Goal: Task Accomplishment & Management: Manage account settings

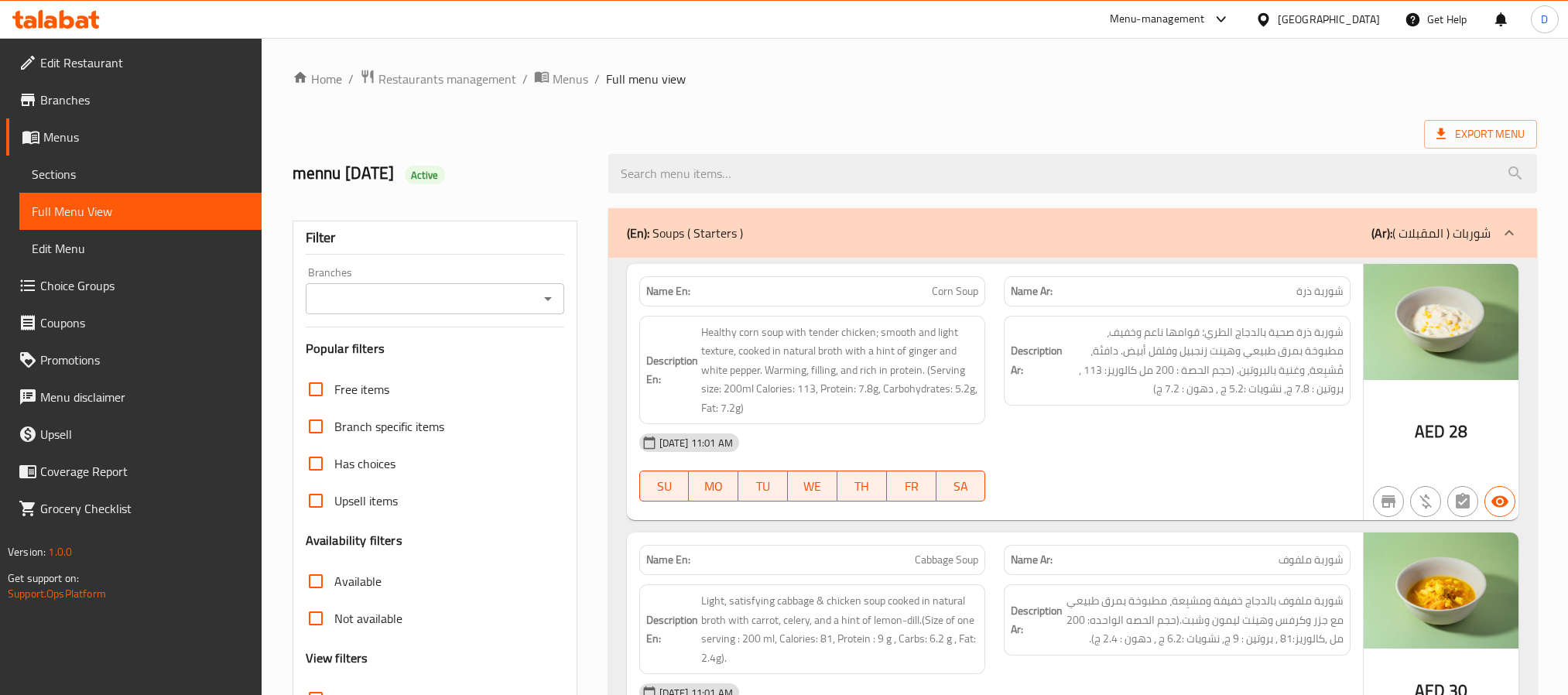
click at [1319, 17] on div "United Arab Emirates" at bounding box center [1329, 20] width 102 height 17
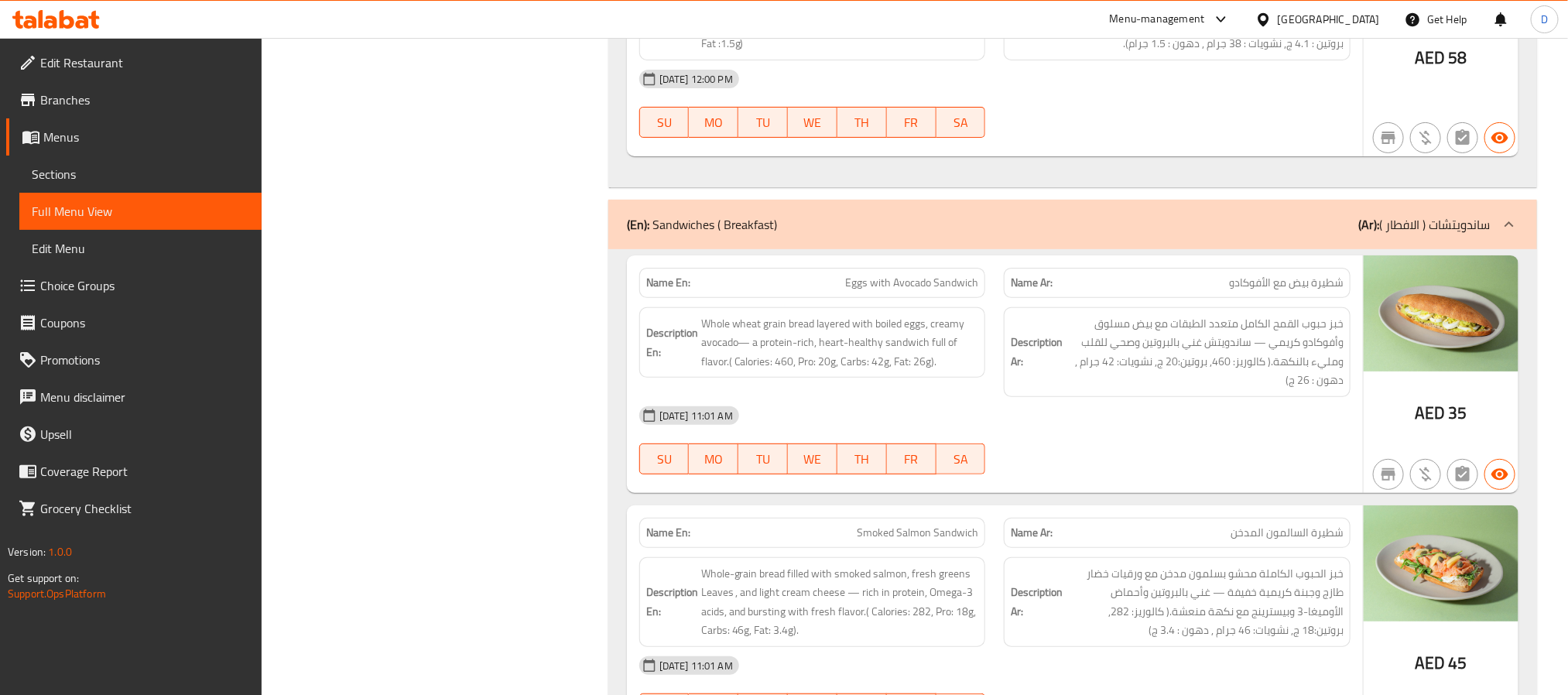
scroll to position [9535, 0]
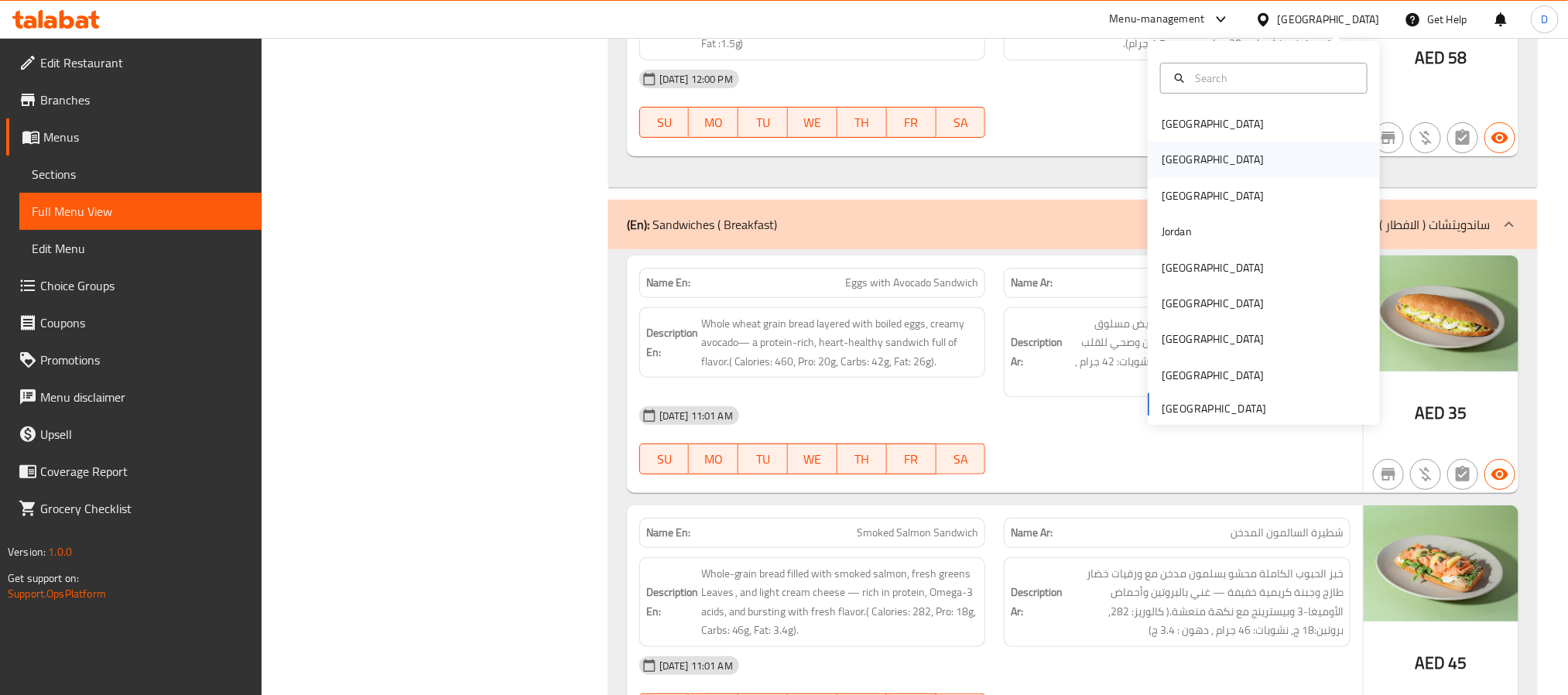
click at [1205, 158] on div "[GEOGRAPHIC_DATA]" at bounding box center [1263, 159] width 232 height 35
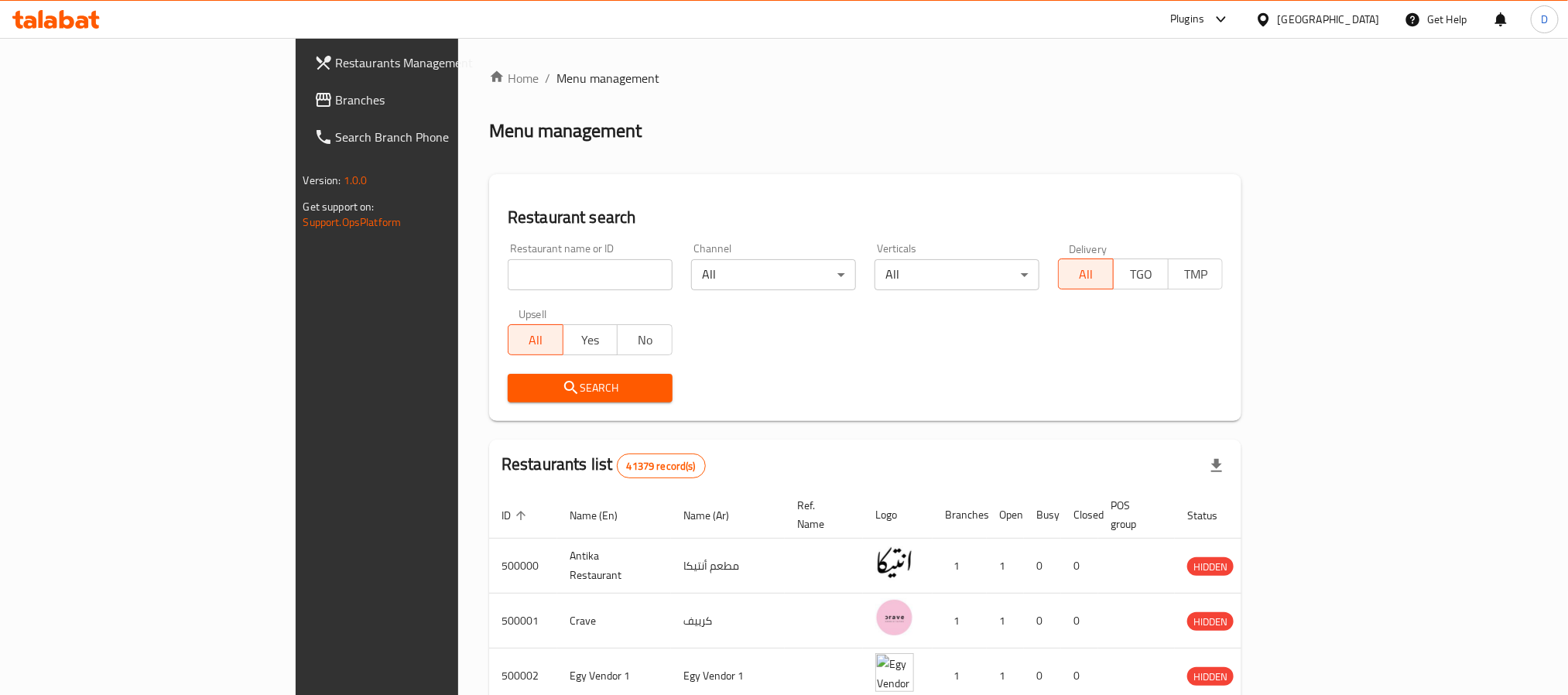
click at [1204, 23] on div "Plugins" at bounding box center [1186, 20] width 34 height 19
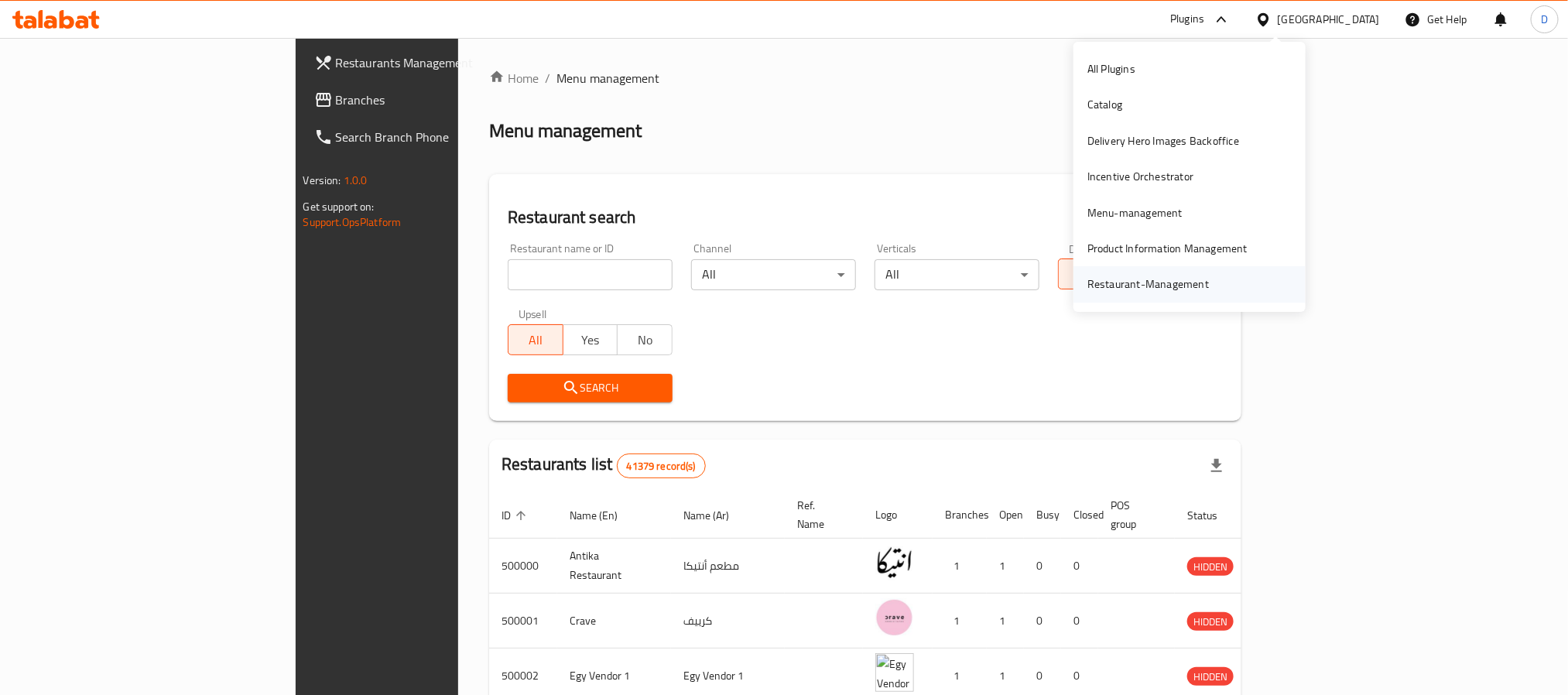
click at [1207, 293] on div "Restaurant-Management" at bounding box center [1147, 284] width 146 height 35
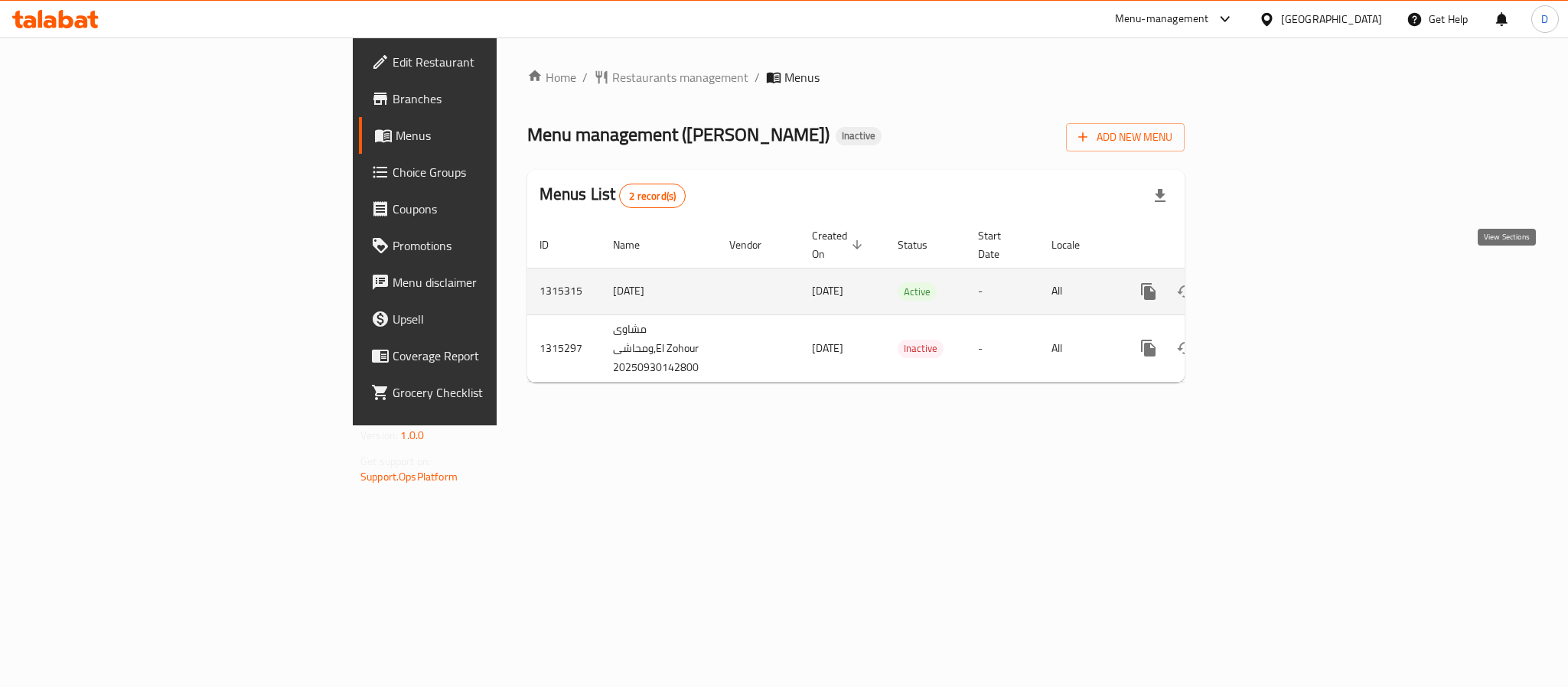
click at [1266, 284] on icon "enhanced table" at bounding box center [1259, 291] width 14 height 14
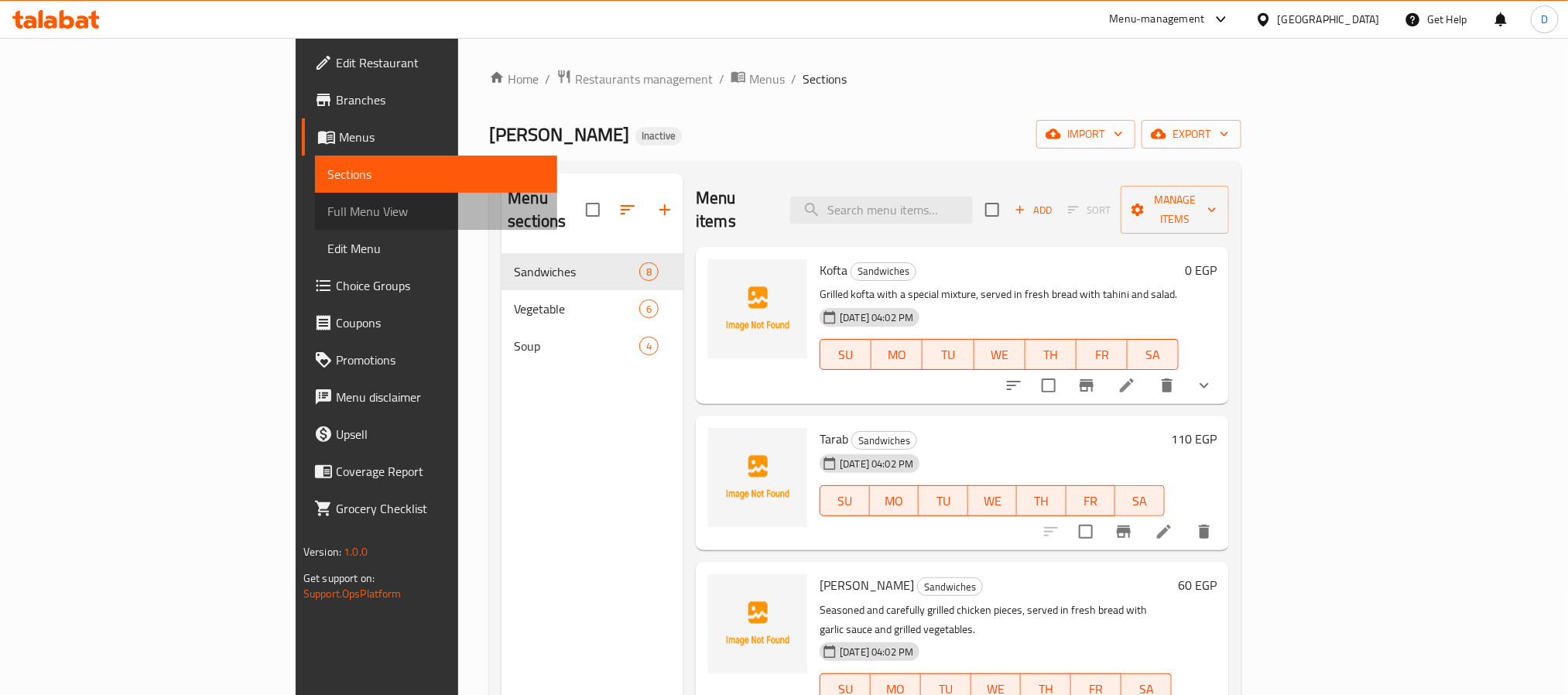
click at [328, 207] on span "Full Menu View" at bounding box center [436, 211] width 218 height 19
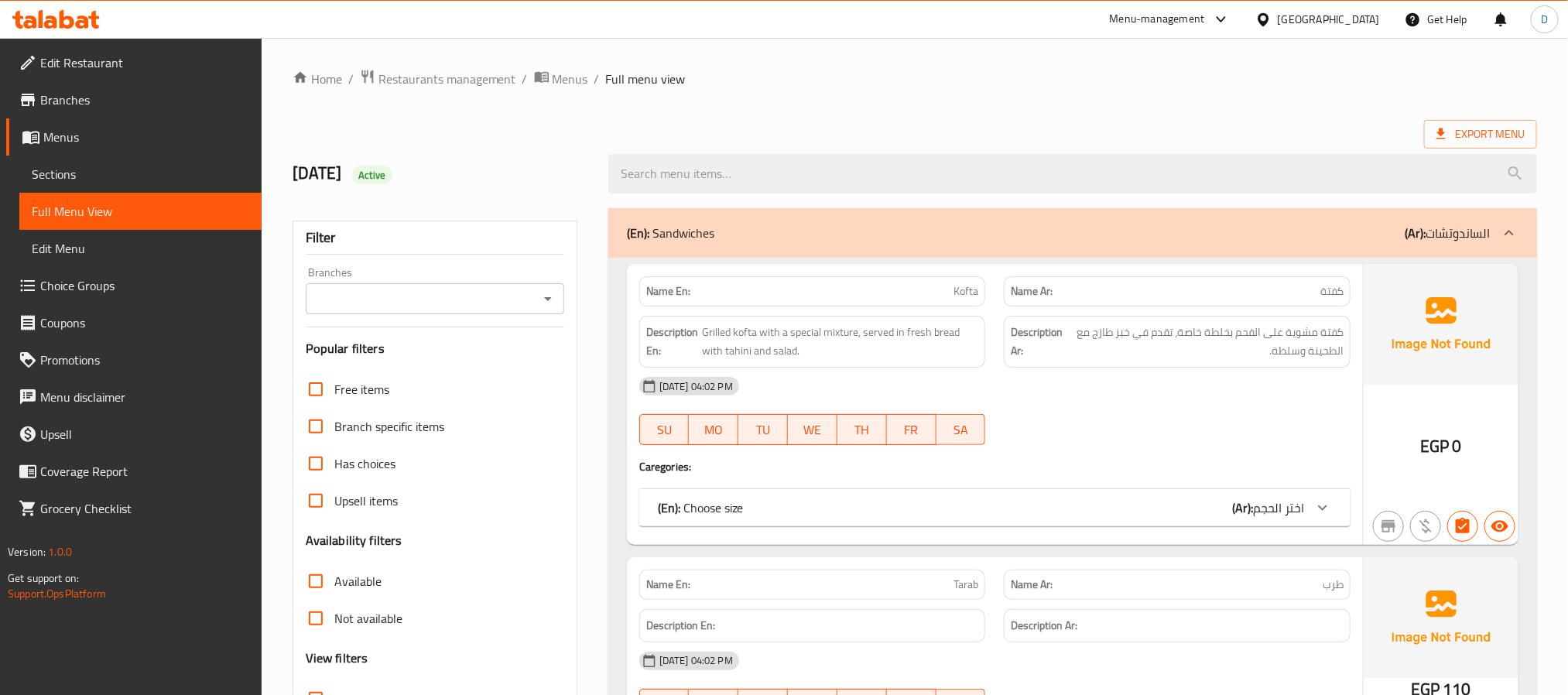
drag, startPoint x: 1150, startPoint y: 433, endPoint x: 1079, endPoint y: 447, distance: 72.4
click at [1150, 433] on div "30-09-2025 04:02 PM SU MO TU WE TH FR SA" at bounding box center [995, 410] width 730 height 87
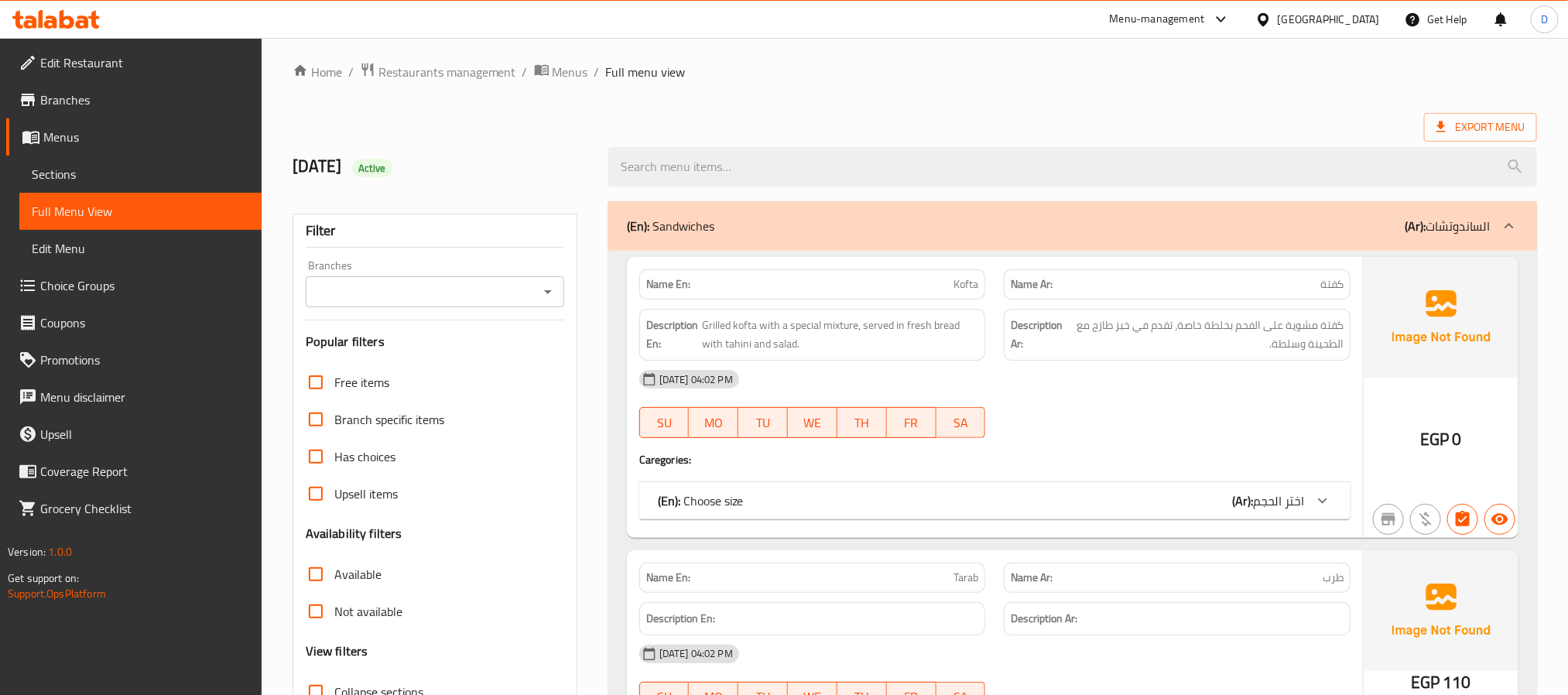
scroll to position [116, 0]
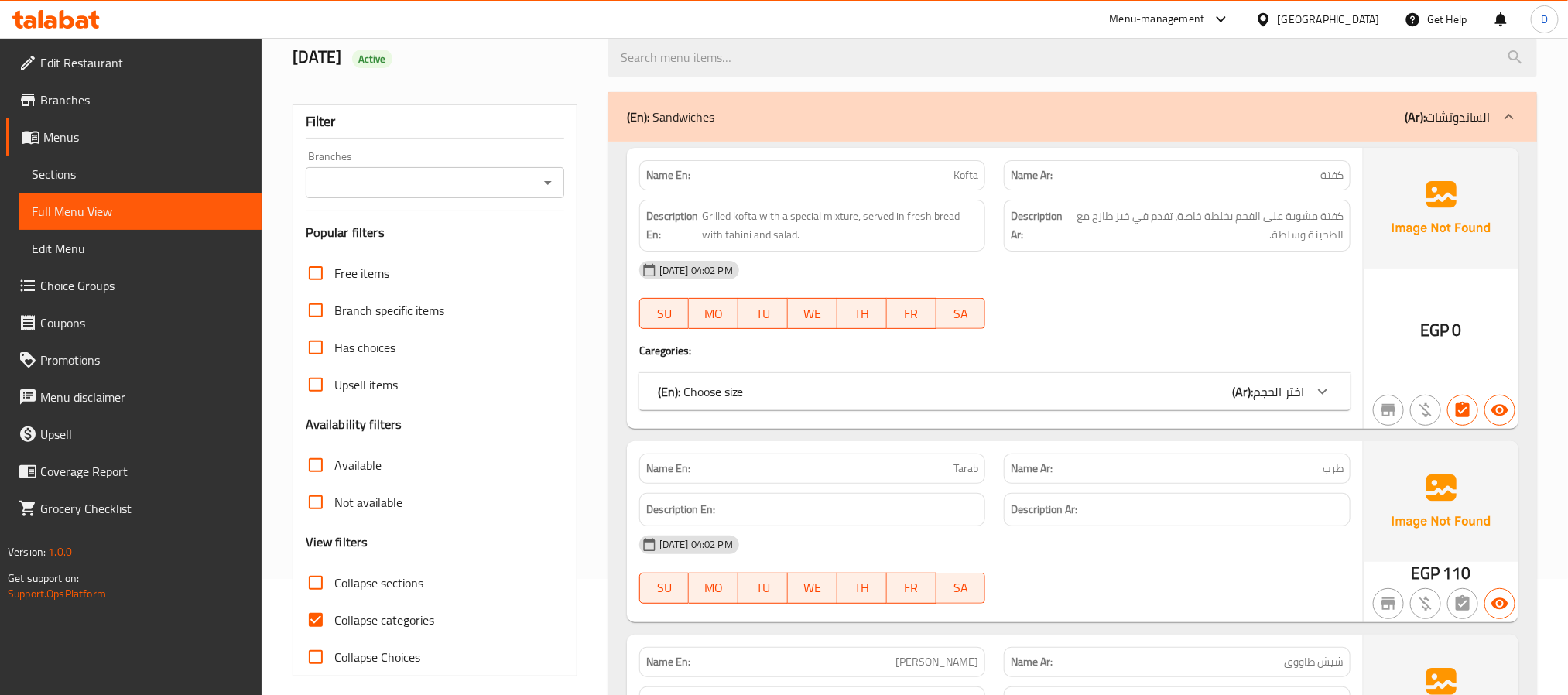
click at [421, 613] on span "Collapse categories" at bounding box center [383, 620] width 100 height 19
click at [334, 613] on input "Collapse categories" at bounding box center [315, 620] width 37 height 37
checkbox input "false"
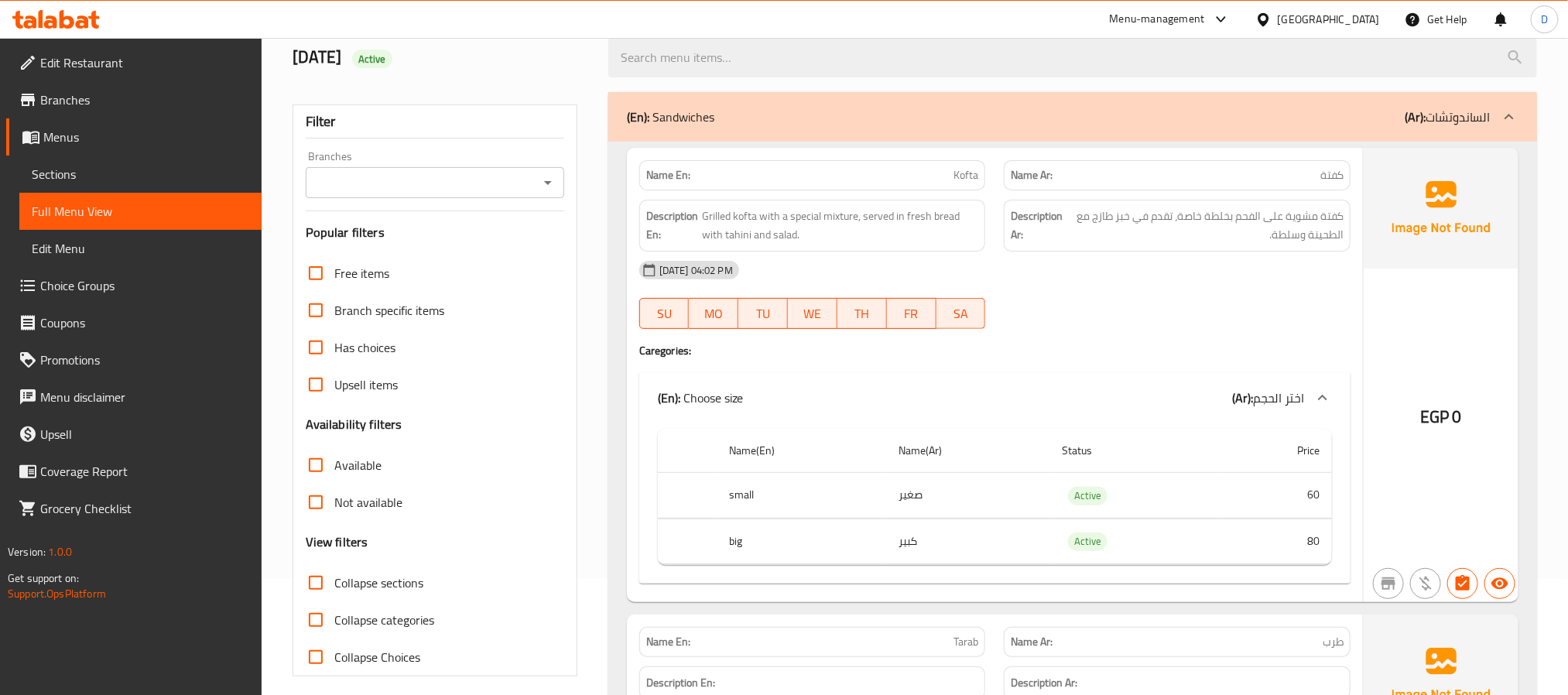
click at [1191, 338] on div at bounding box center [1177, 328] width 366 height 19
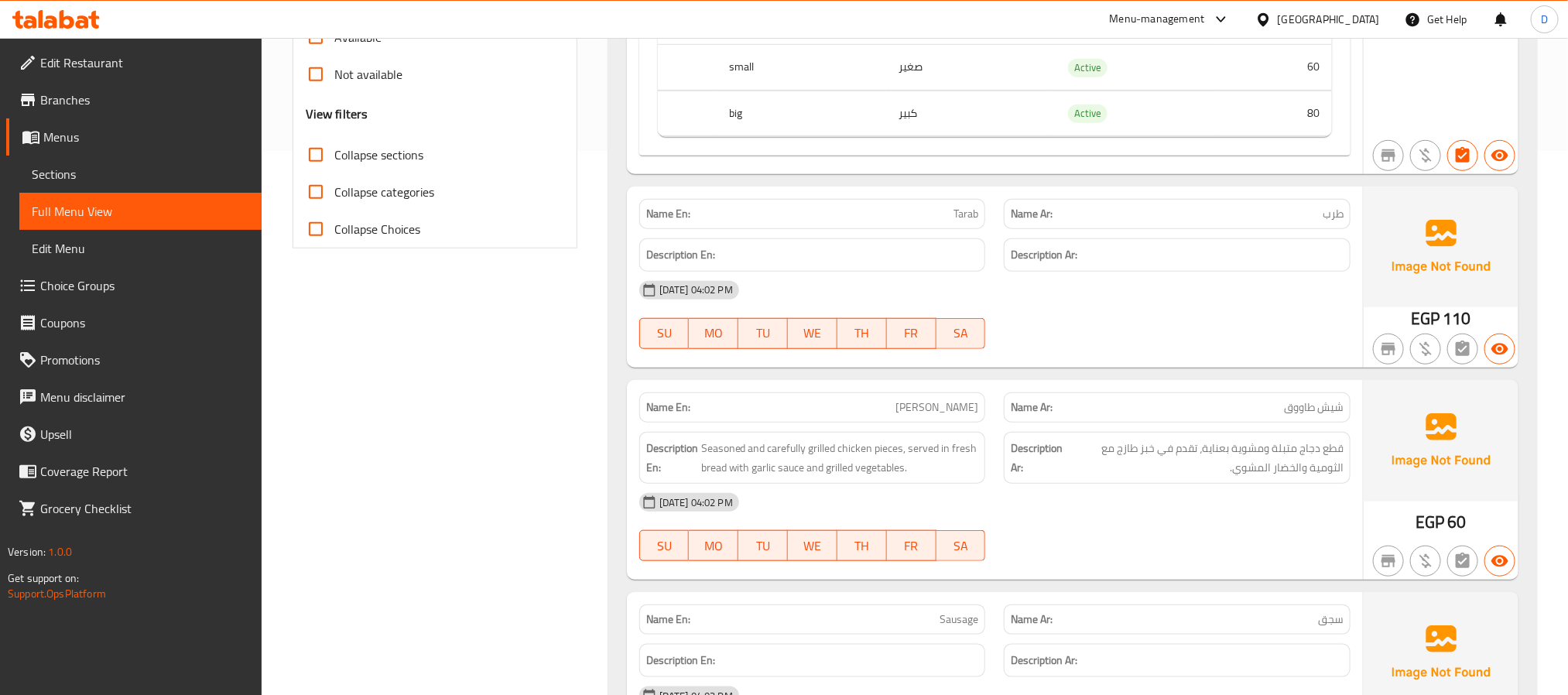
scroll to position [581, 0]
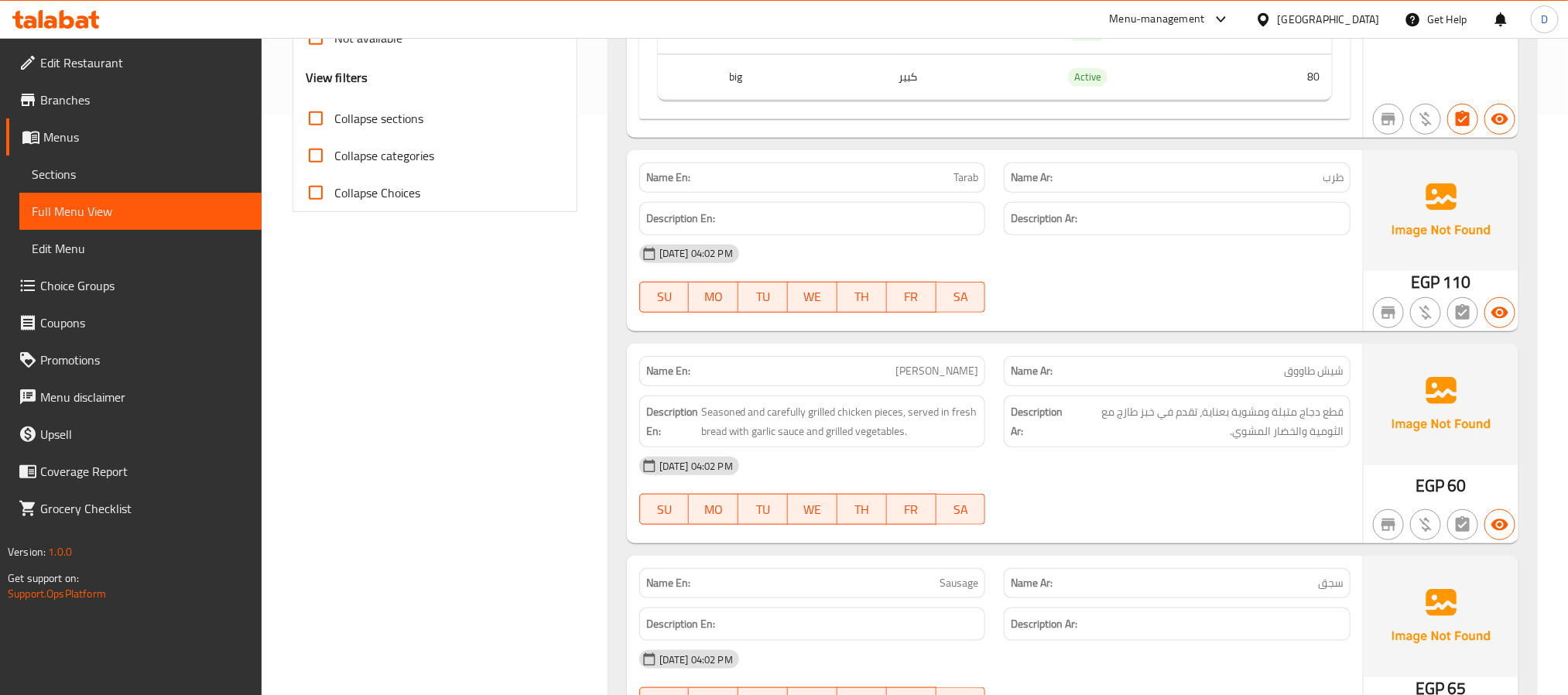
click at [1157, 492] on div "30-09-2025 04:02 PM SU MO TU WE TH FR SA" at bounding box center [995, 490] width 730 height 87
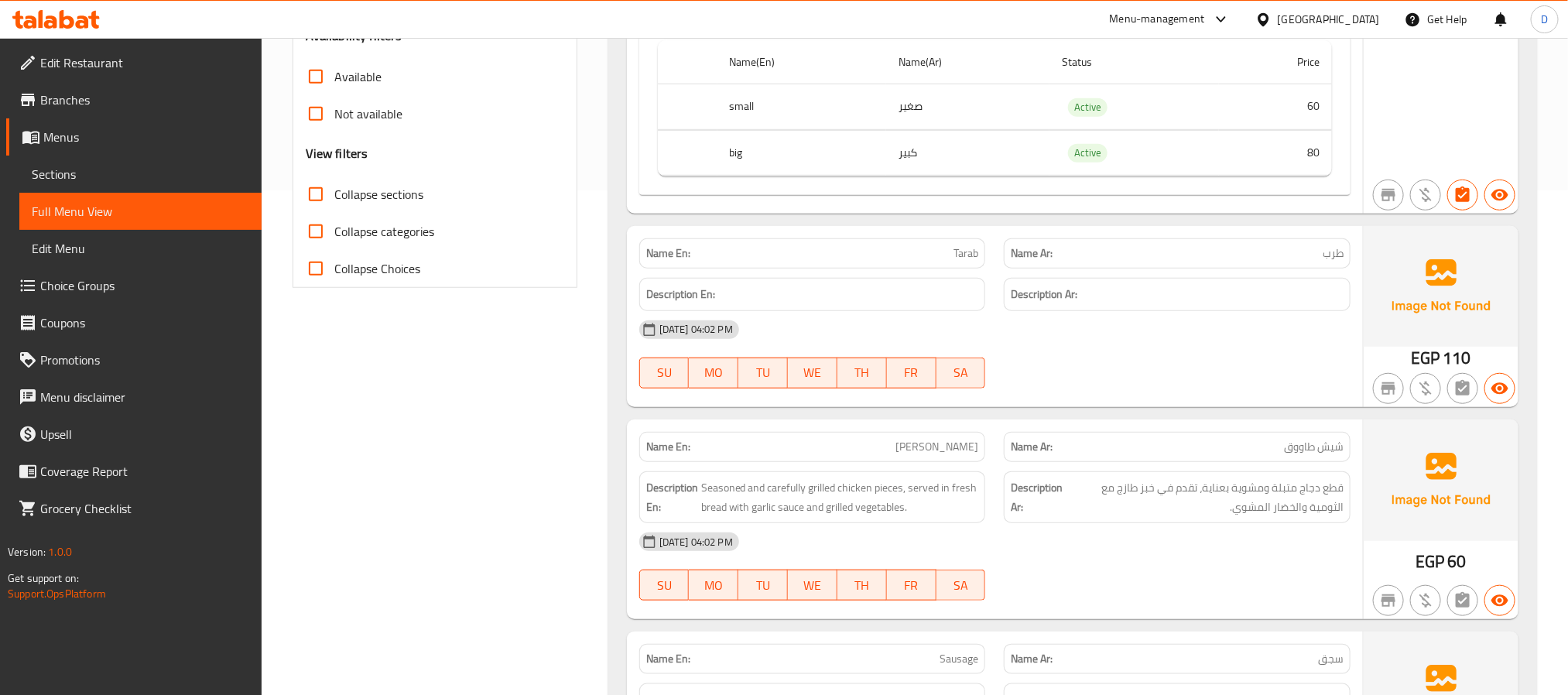
scroll to position [464, 0]
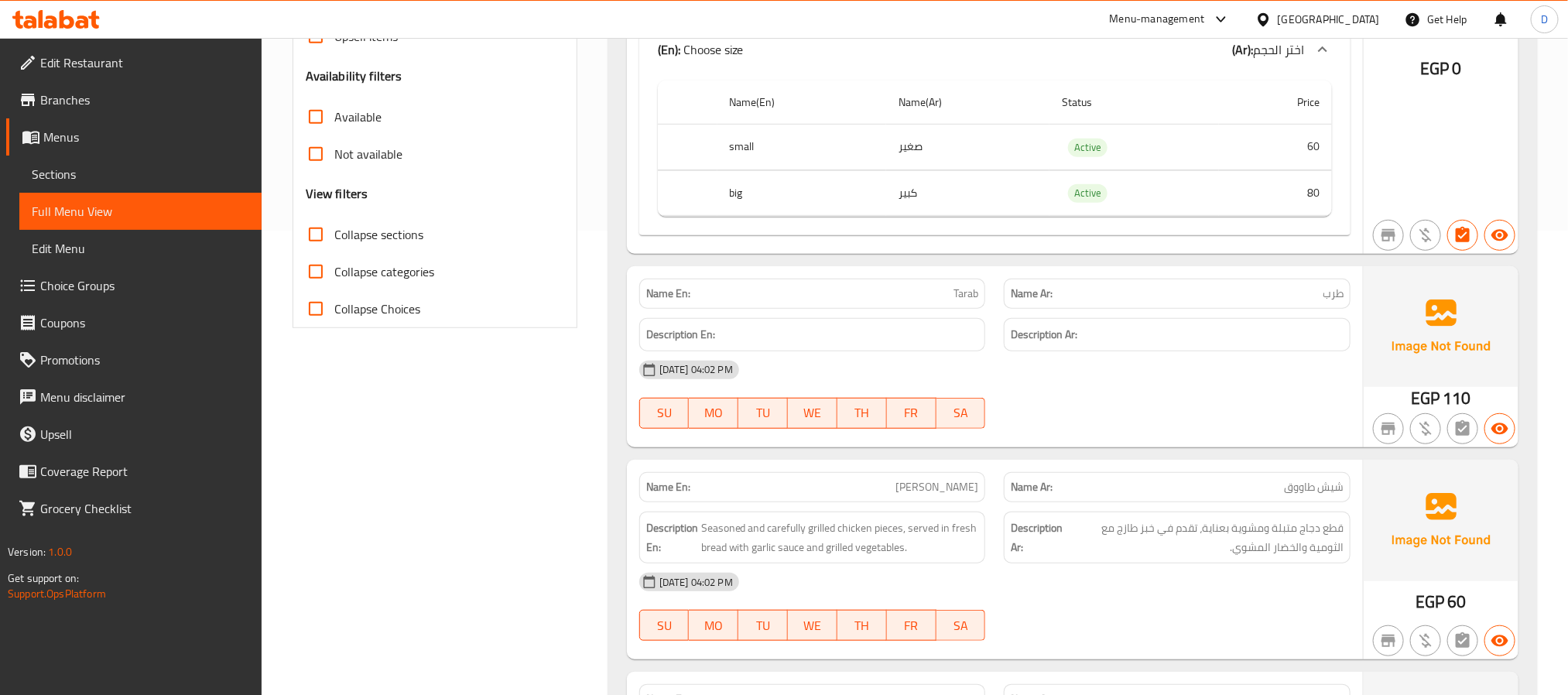
click at [943, 493] on span "Shish Tawook" at bounding box center [936, 487] width 83 height 16
copy span "Shish Tawook"
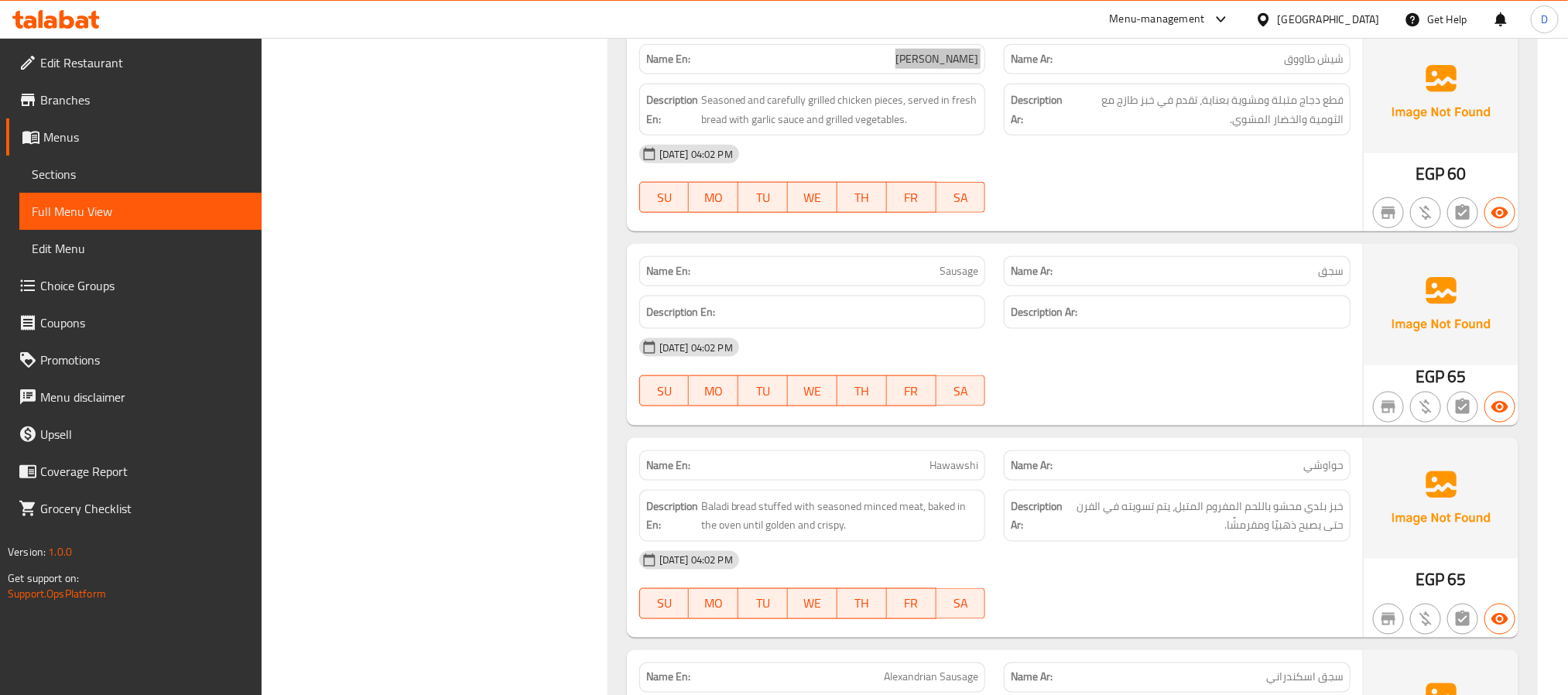
scroll to position [929, 0]
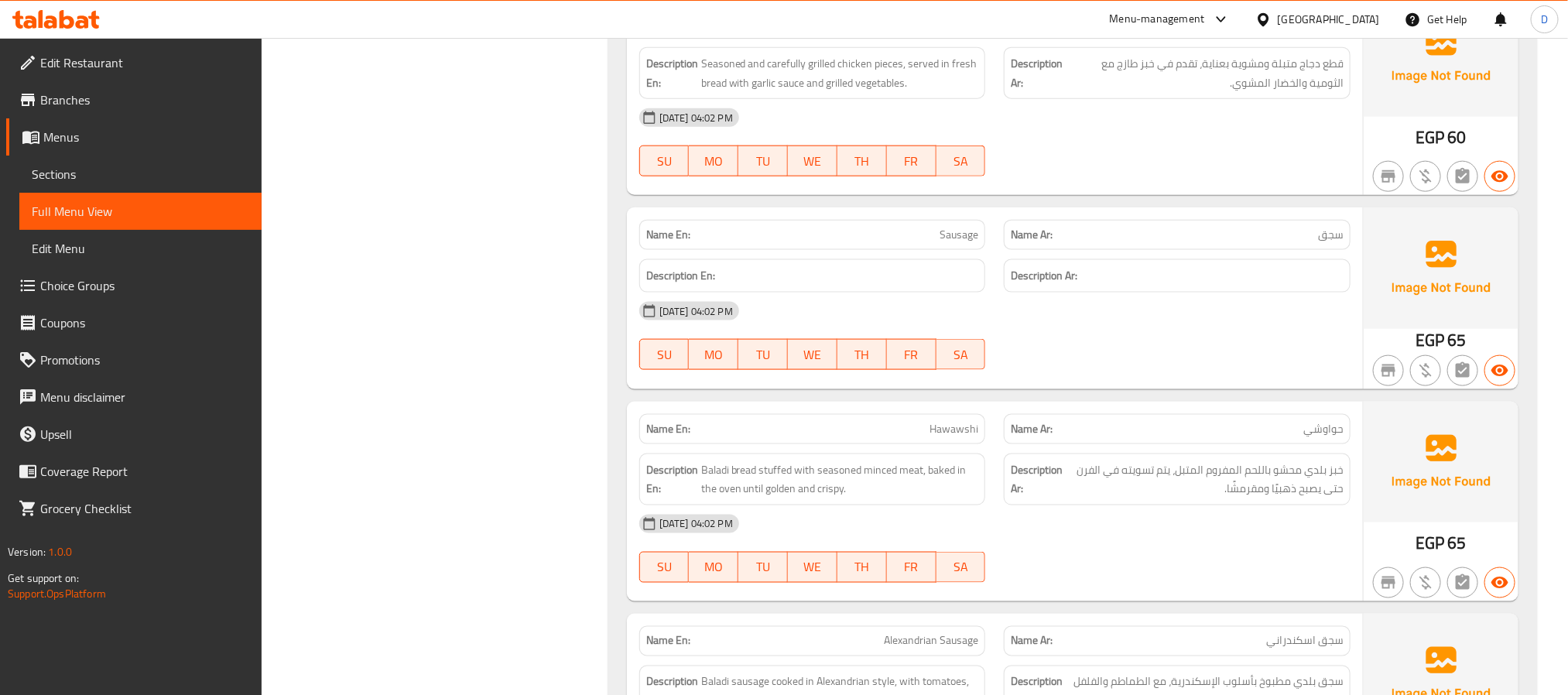
click at [954, 421] on div "Name En: Hawawshi" at bounding box center [812, 429] width 347 height 30
copy span "Hawawshi"
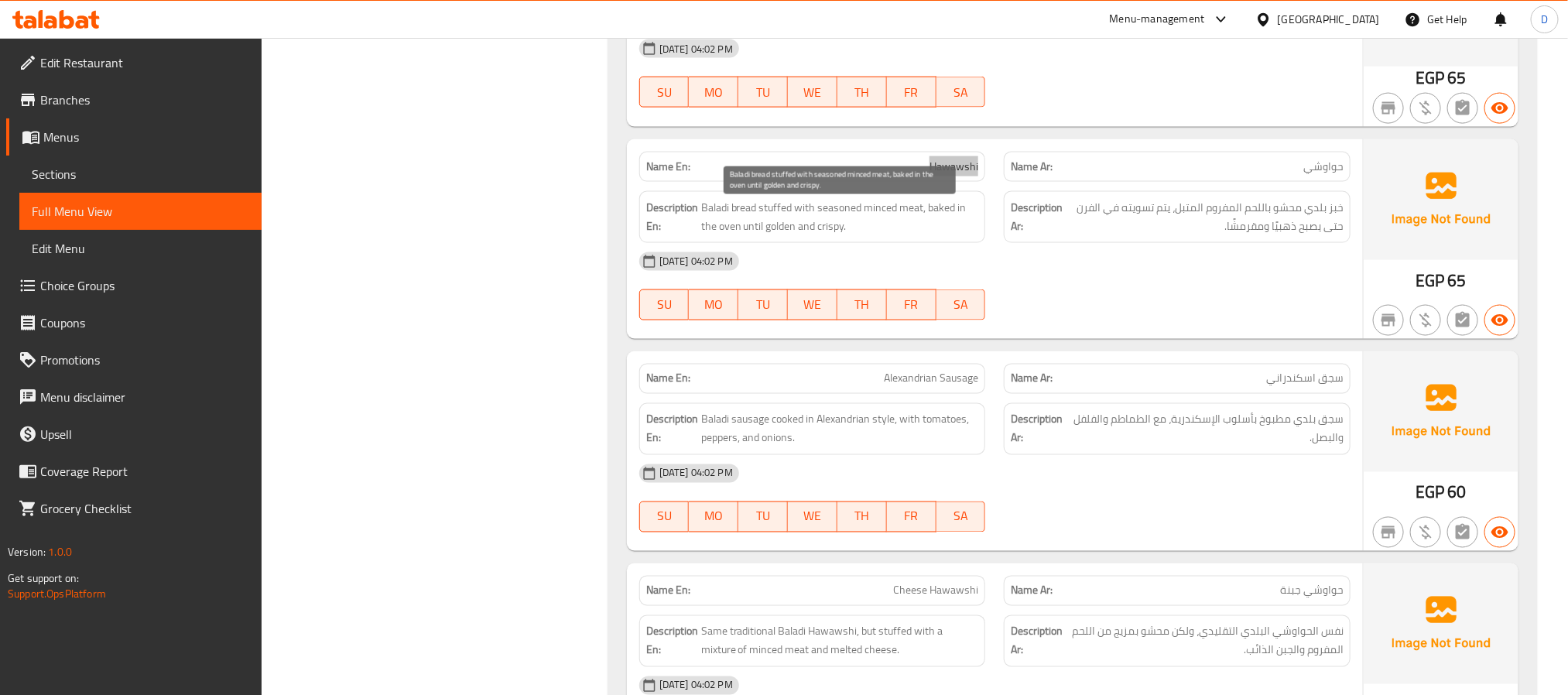
scroll to position [1276, 0]
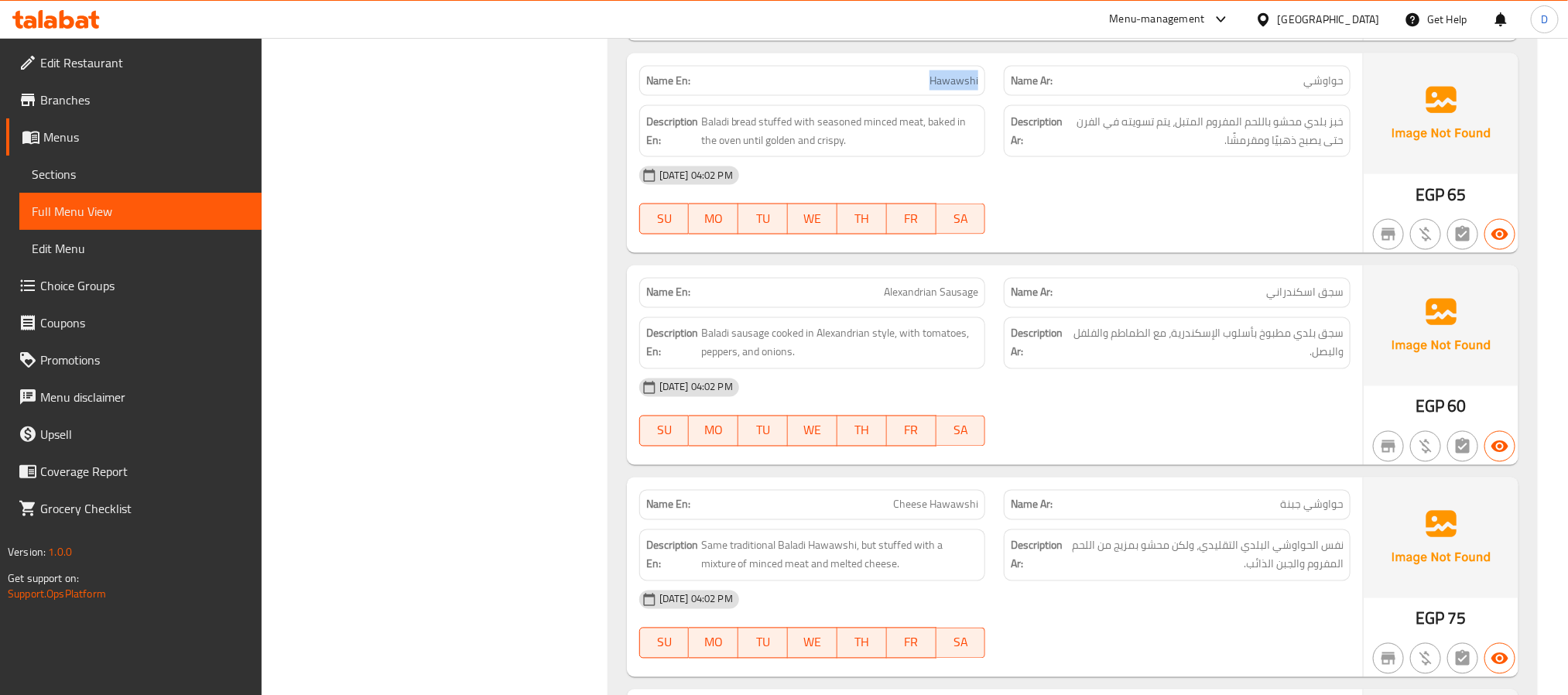
click at [966, 511] on span "Cheese Hawawshi" at bounding box center [935, 504] width 85 height 16
copy span "Cheese Hawawshi"
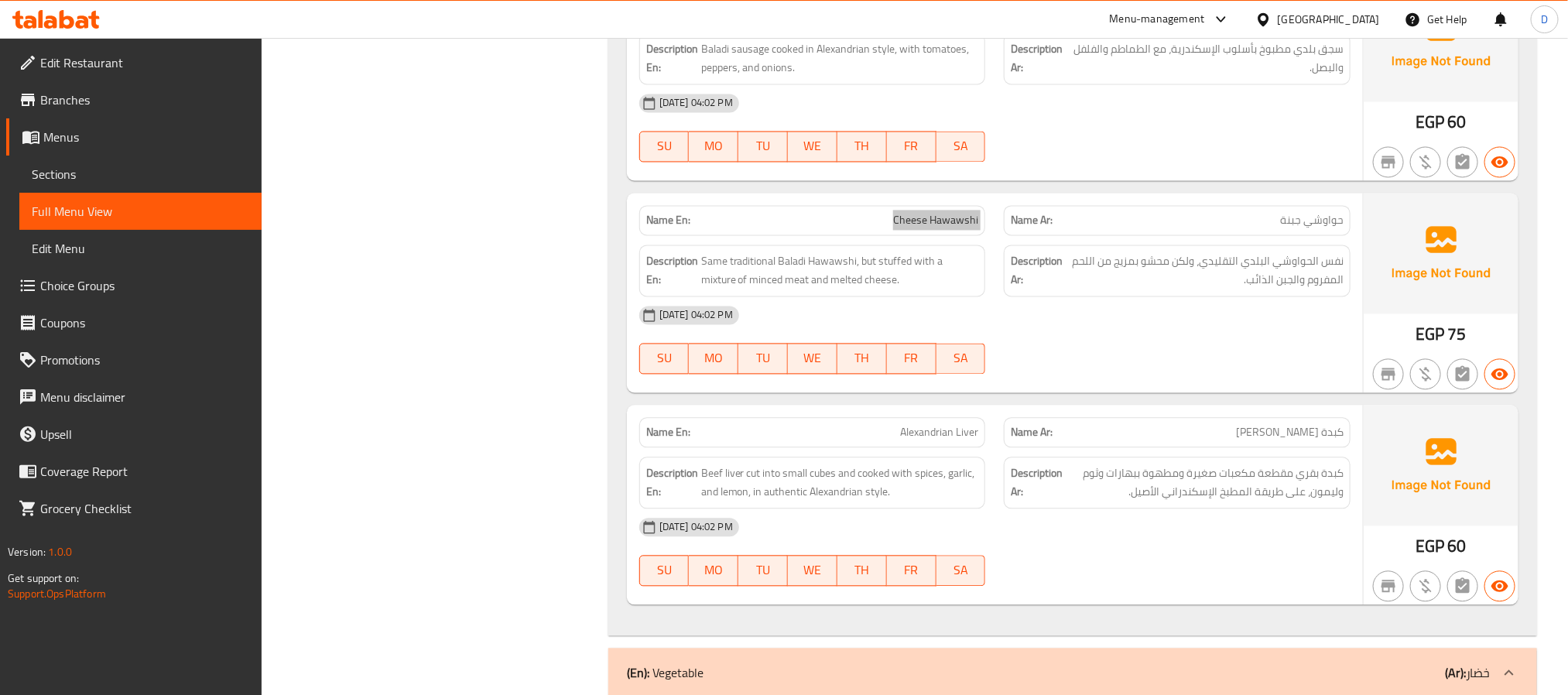
scroll to position [1624, 0]
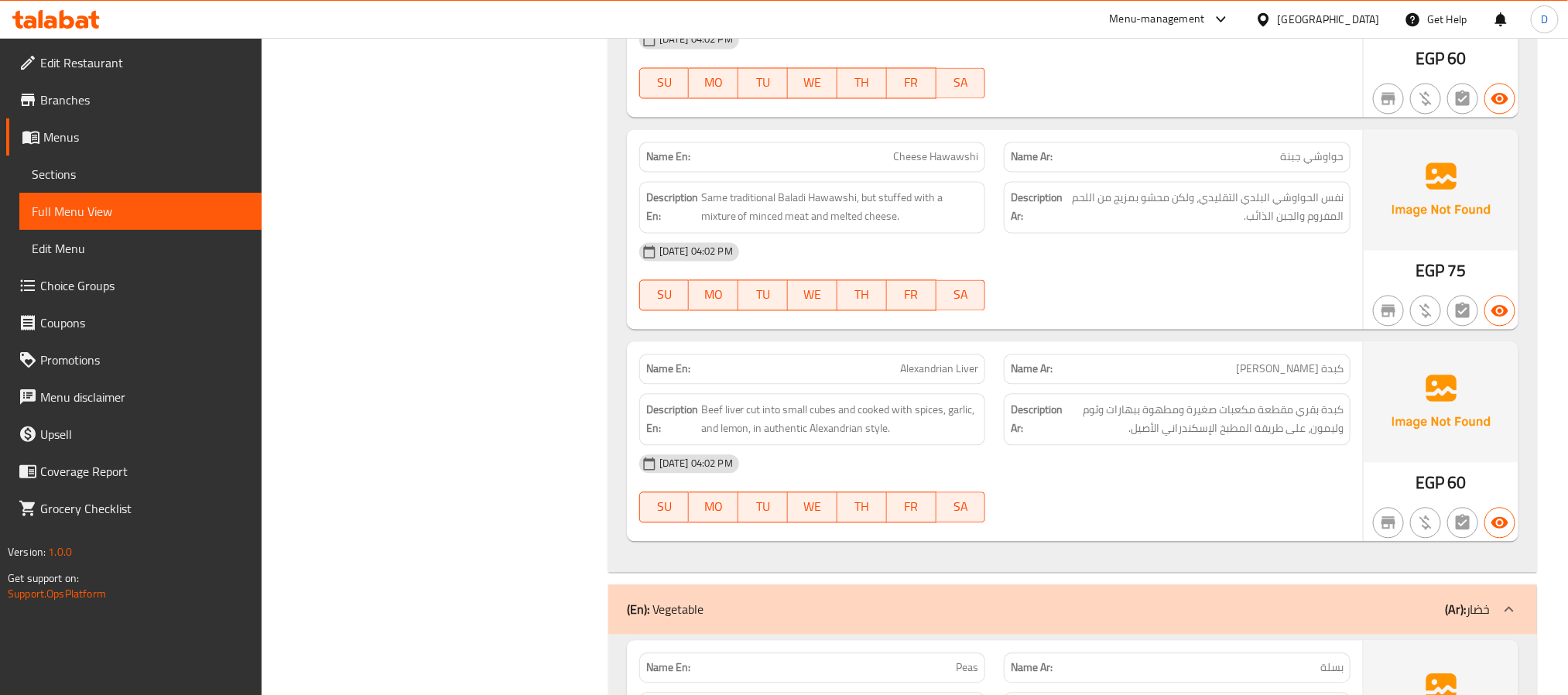
drag, startPoint x: 958, startPoint y: 274, endPoint x: 948, endPoint y: 268, distance: 11.7
click at [958, 270] on div "[DATE] 04:02 PM" at bounding box center [995, 251] width 730 height 37
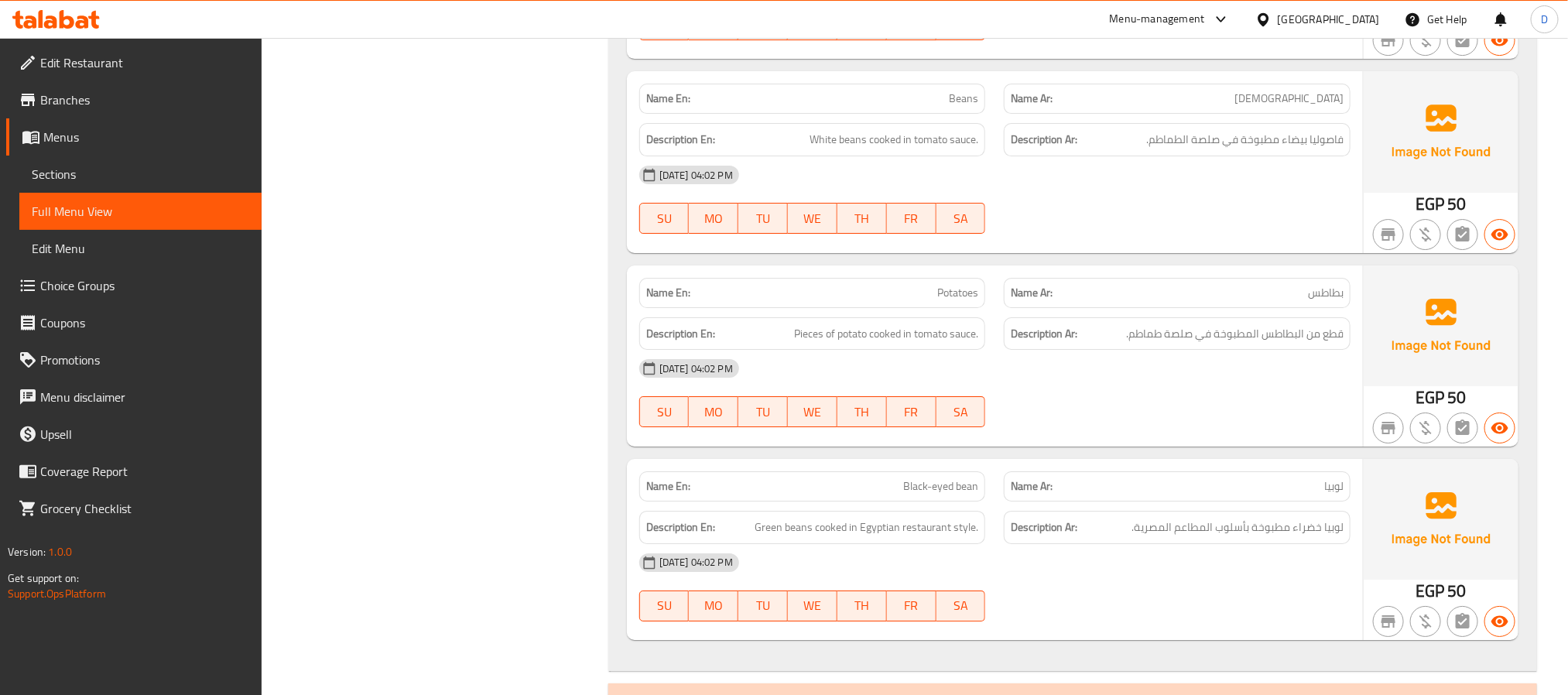
scroll to position [2902, 0]
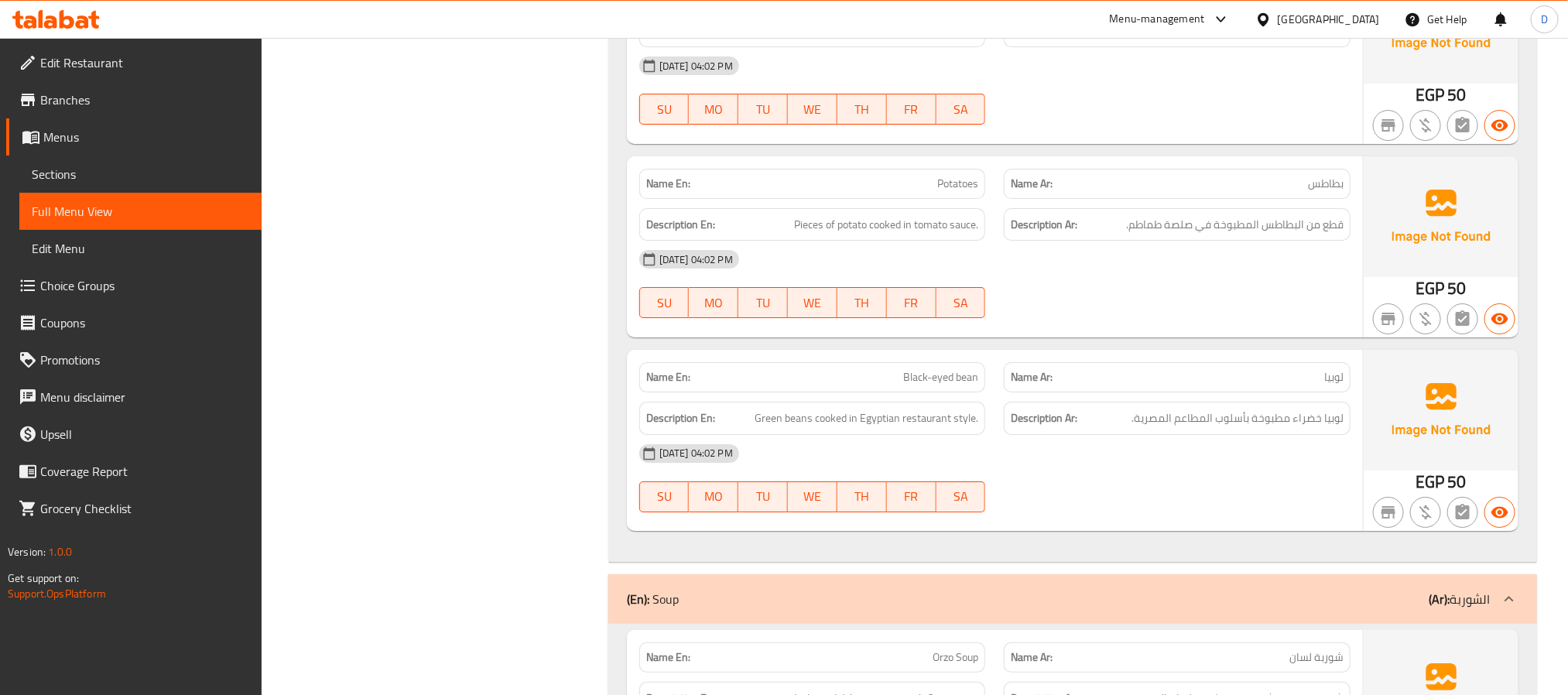
drag, startPoint x: 1129, startPoint y: 298, endPoint x: 958, endPoint y: 272, distance: 173.0
click at [1129, 298] on div "30-09-2025 04:02 PM SU MO TU WE TH FR SA" at bounding box center [995, 284] width 730 height 87
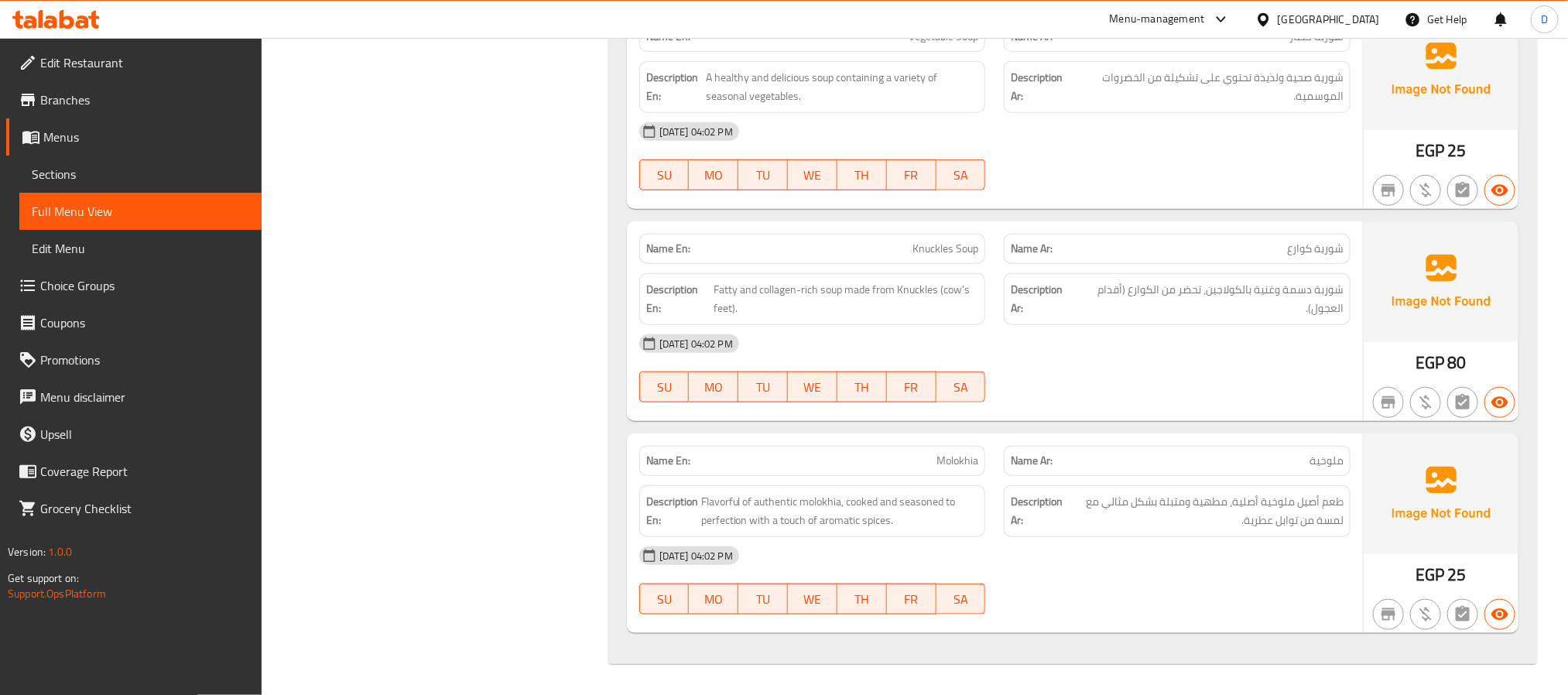
scroll to position [3738, 0]
click at [1291, 371] on div "30-09-2025 04:02 PM SU MO TU WE TH FR SA" at bounding box center [995, 368] width 730 height 87
click at [892, 518] on span "Flavorful of authentic molokhia, cooked and seasoned to perfection with a touch…" at bounding box center [839, 511] width 278 height 38
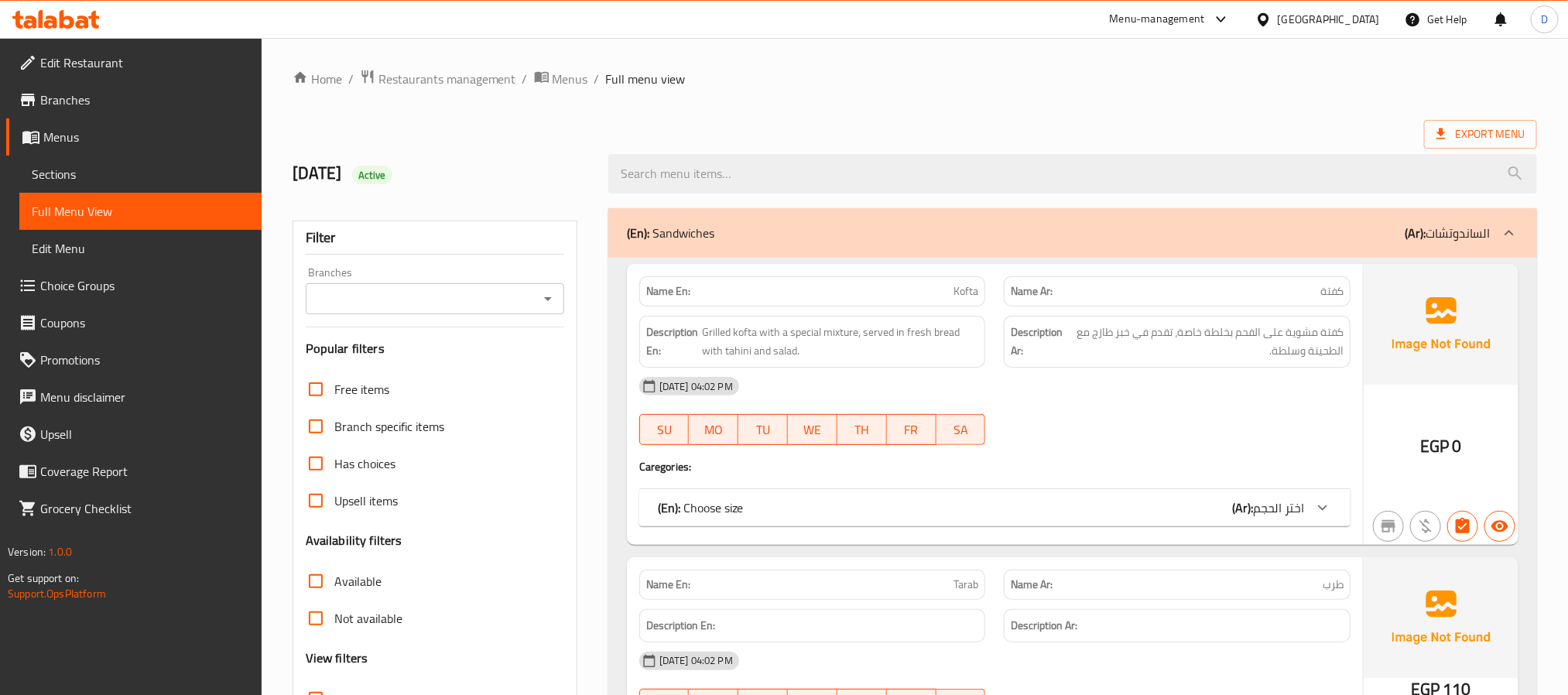
click at [132, 167] on span "Sections" at bounding box center [141, 174] width 218 height 19
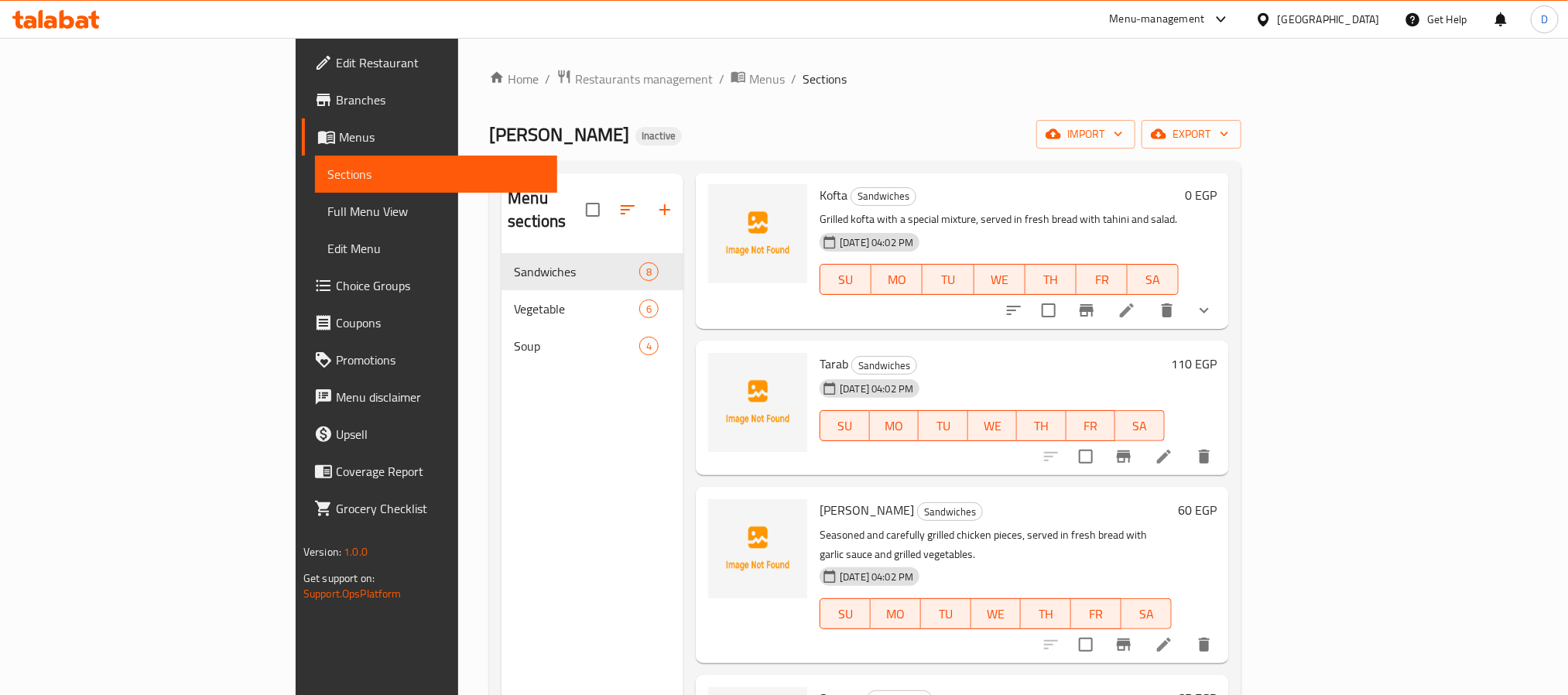
scroll to position [116, 0]
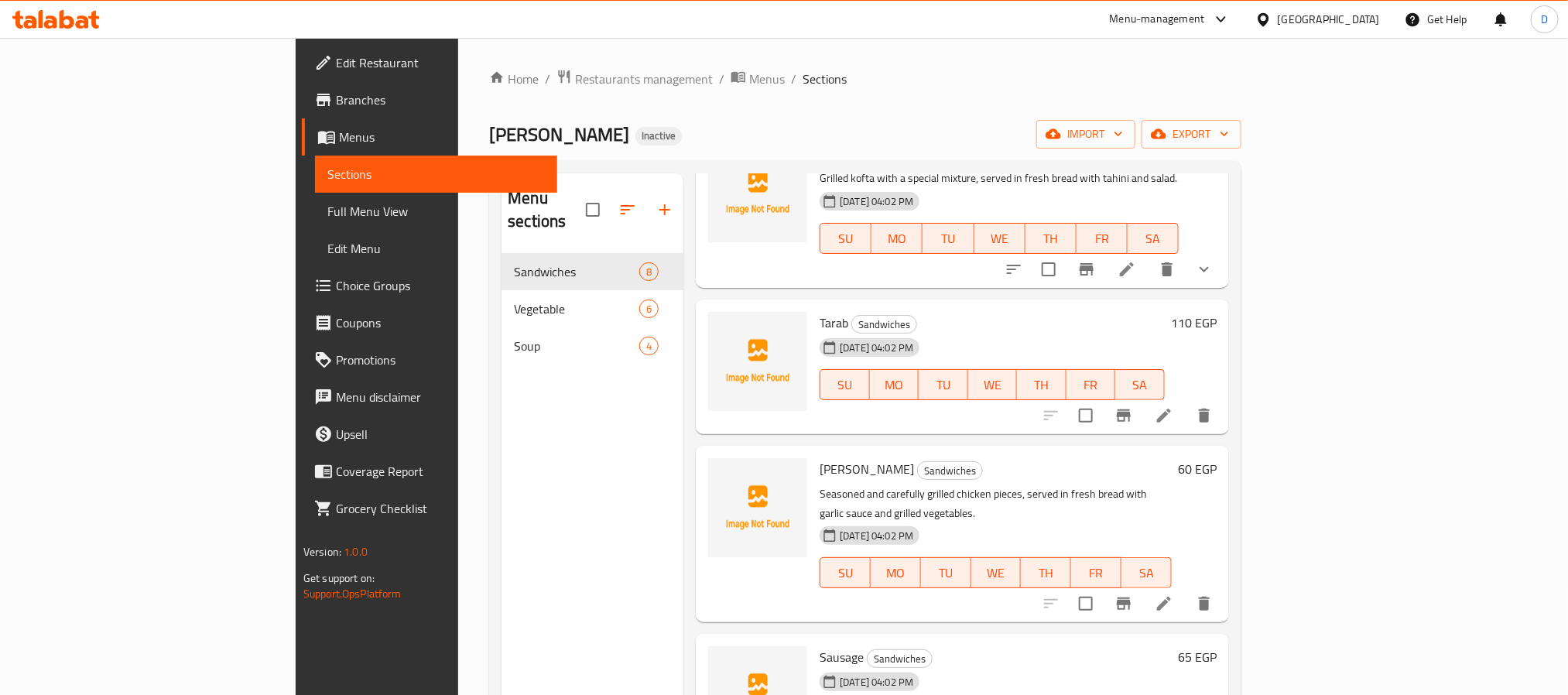
click at [1172, 485] on p "Seasoned and carefully grilled chicken pieces, served in fresh bread with garli…" at bounding box center [996, 504] width 352 height 39
click at [1186, 590] on li at bounding box center [1164, 604] width 44 height 28
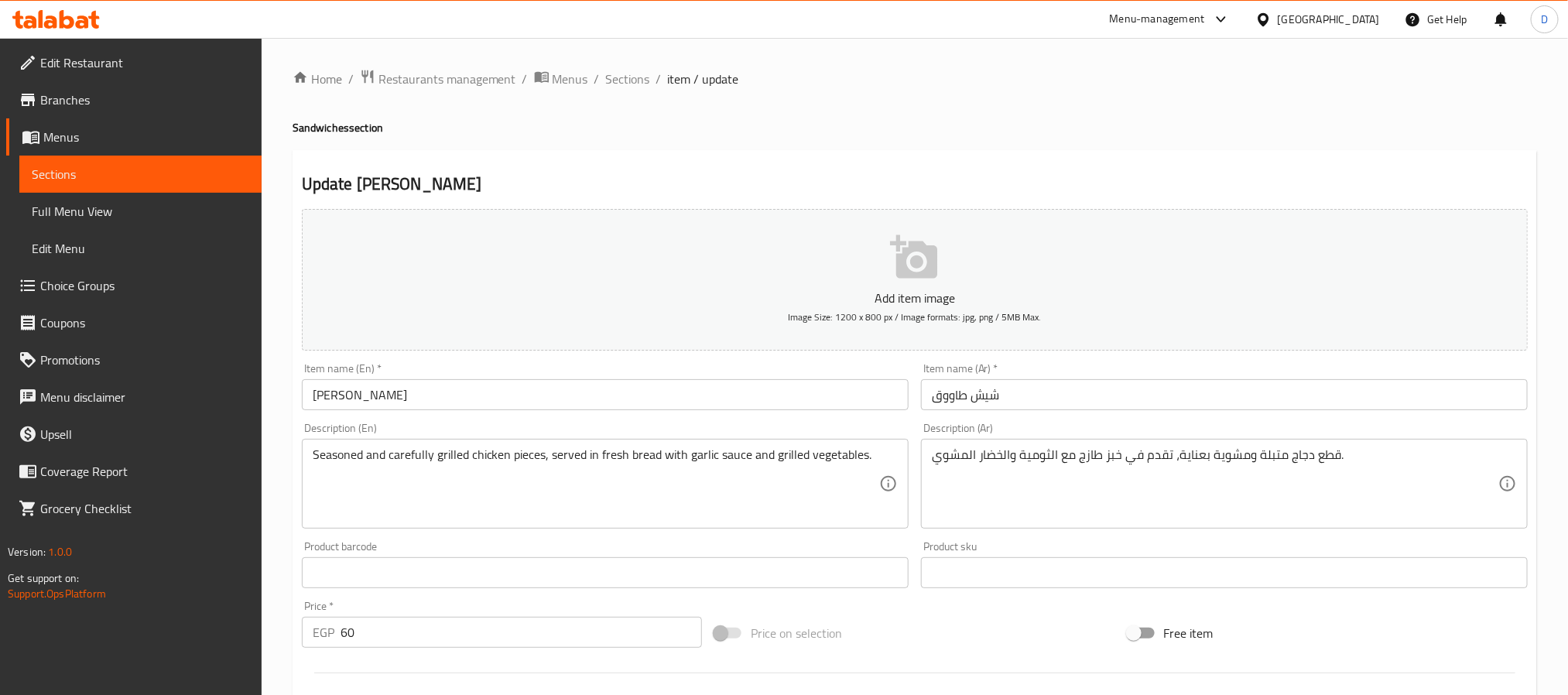
click at [527, 391] on input "Shish Tawook" at bounding box center [605, 394] width 607 height 31
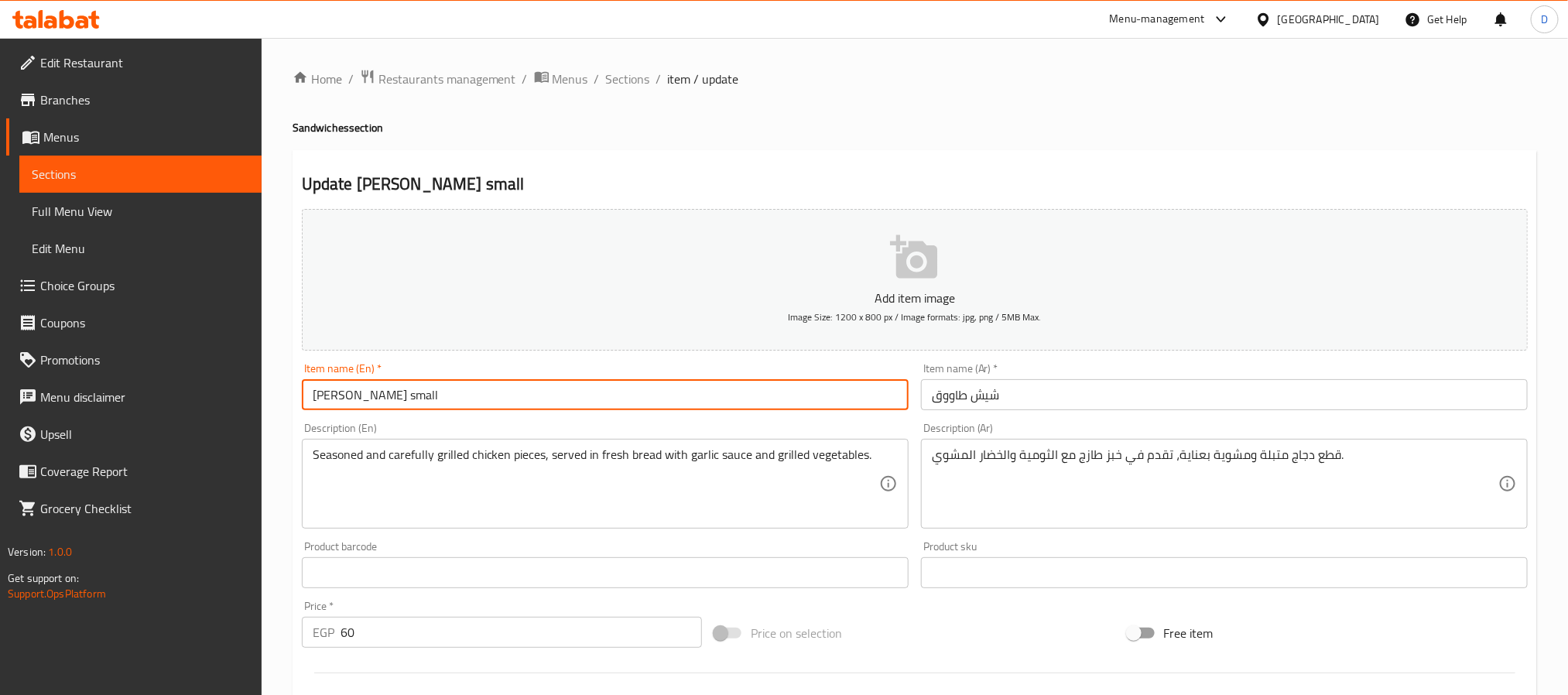
type input "[PERSON_NAME] small"
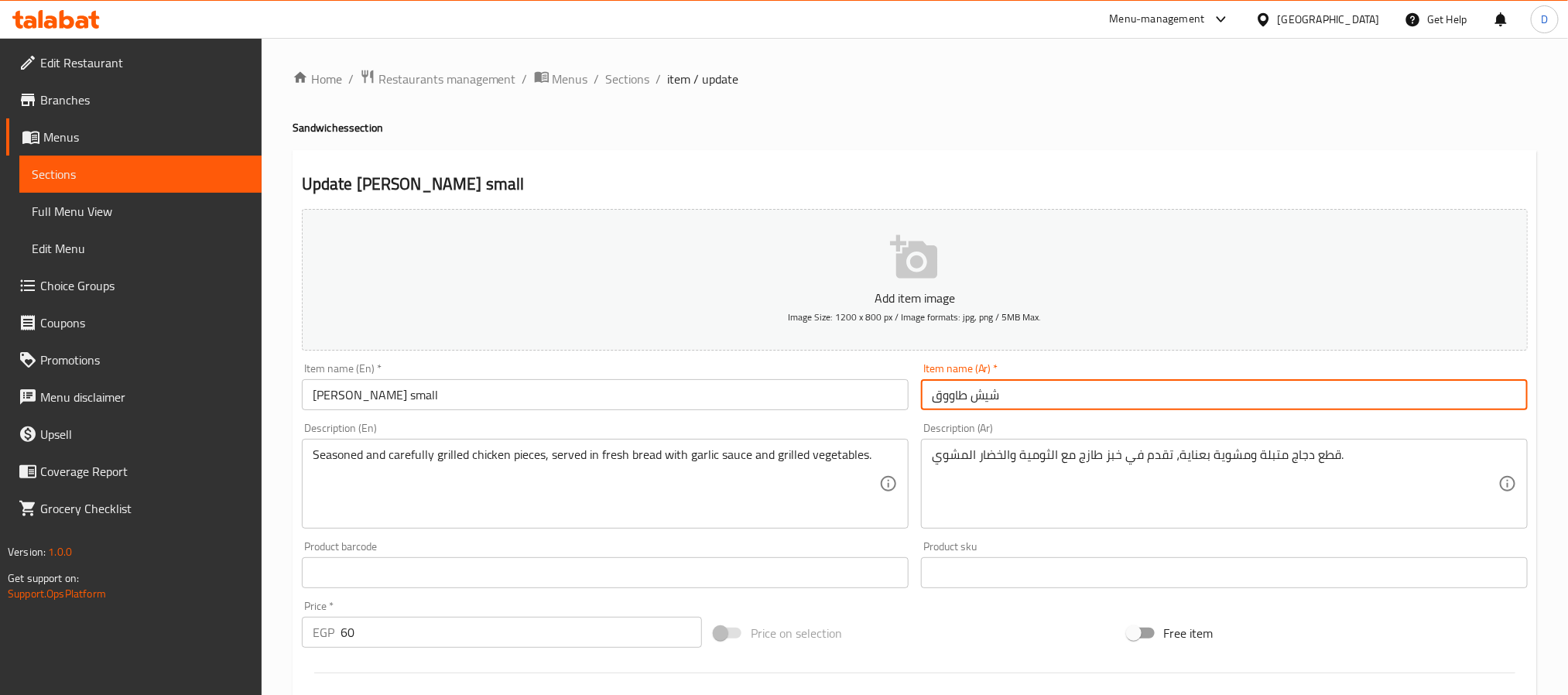
click at [1076, 394] on input "شيش طاووق" at bounding box center [1225, 394] width 607 height 31
type input "شيش طاووق صغير"
click at [947, 395] on input "شيش طاووق صغير" at bounding box center [1225, 394] width 607 height 31
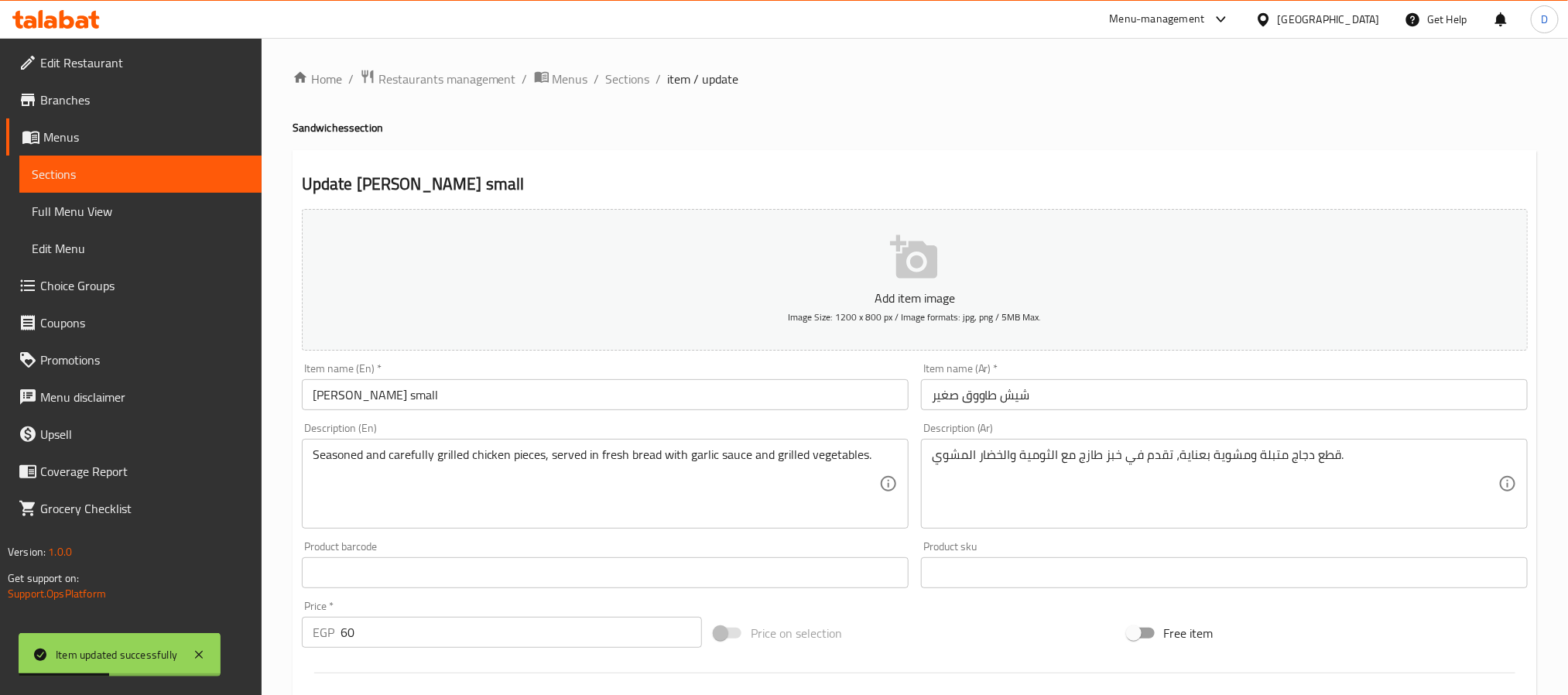
drag, startPoint x: 630, startPoint y: 87, endPoint x: 662, endPoint y: 104, distance: 36.2
click at [630, 87] on span "Sections" at bounding box center [627, 79] width 44 height 19
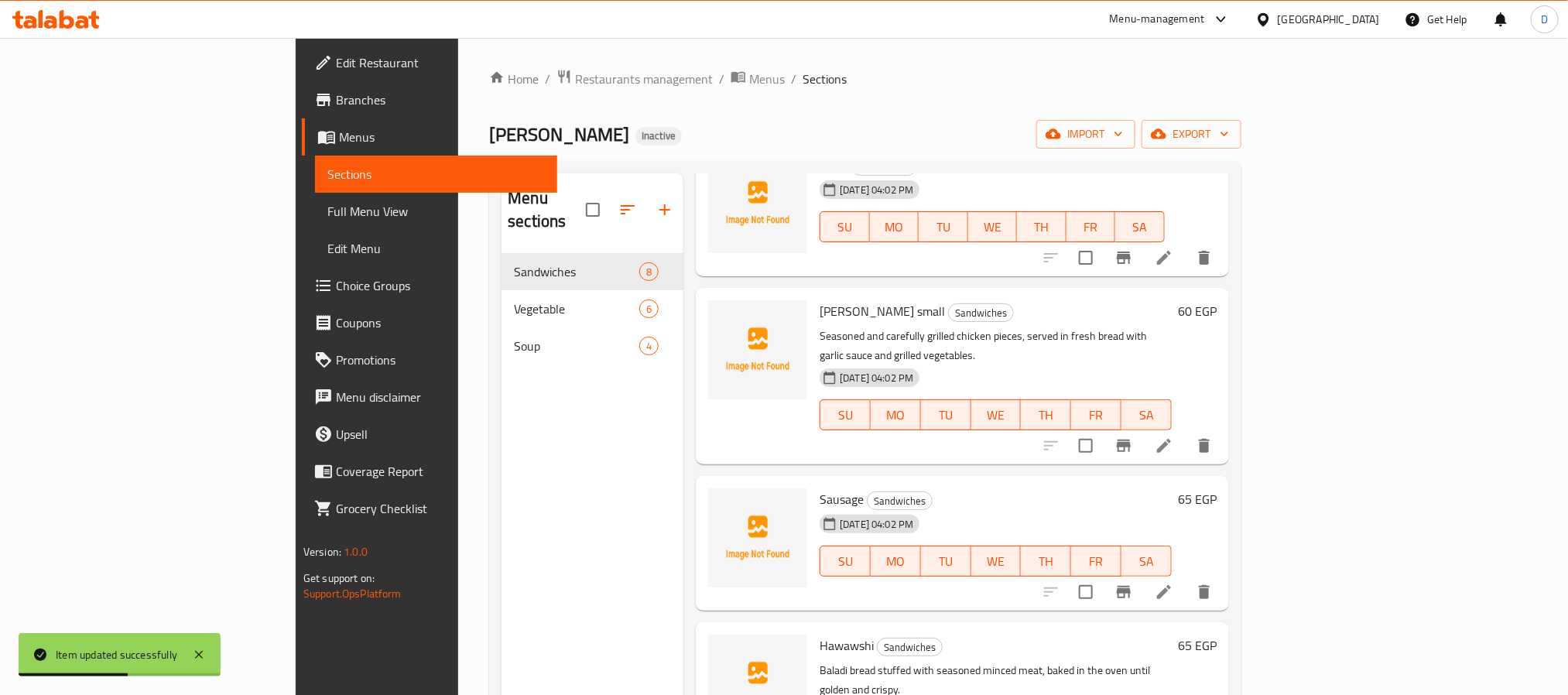
scroll to position [348, 0]
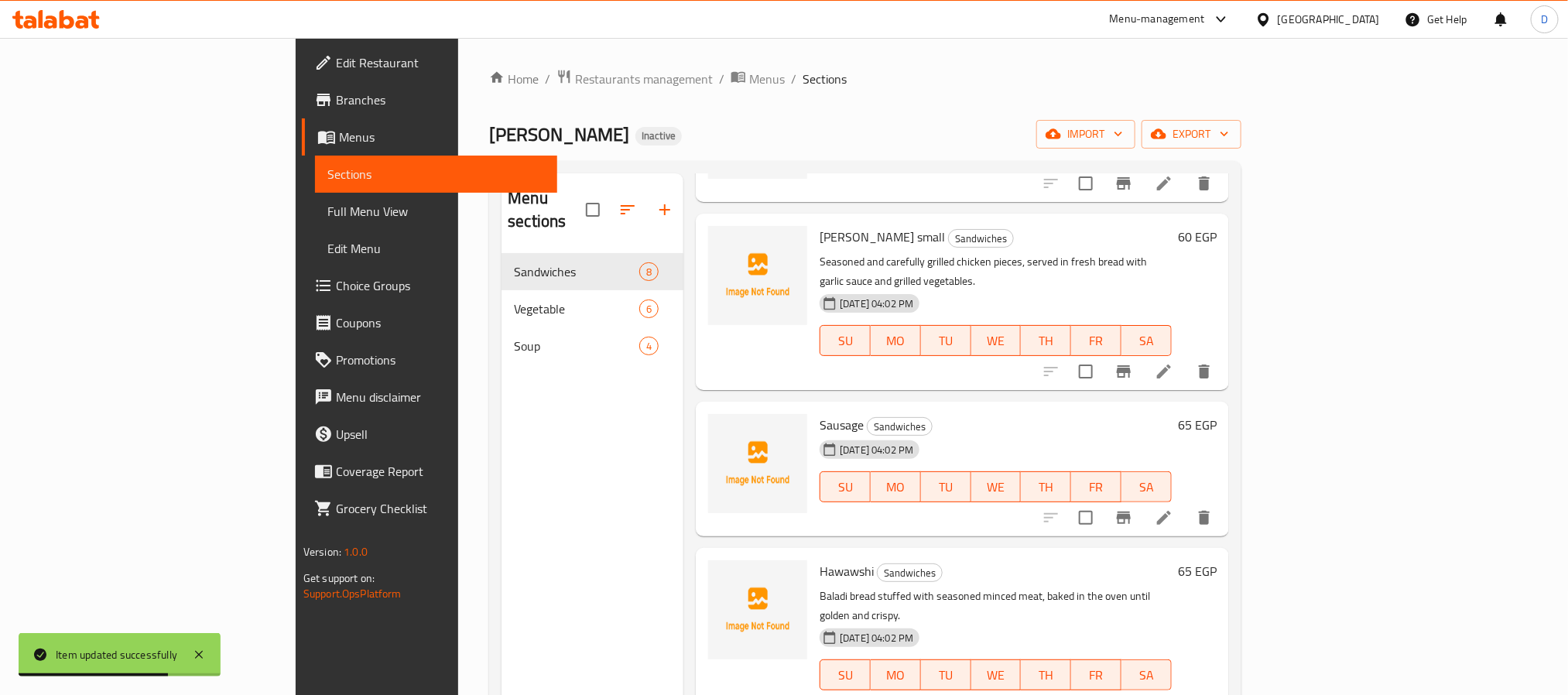
click at [1172, 586] on p "Baladi bread stuffed with seasoned minced meat, baked in the oven until golden …" at bounding box center [996, 606] width 352 height 39
click at [1173, 694] on icon at bounding box center [1164, 705] width 19 height 19
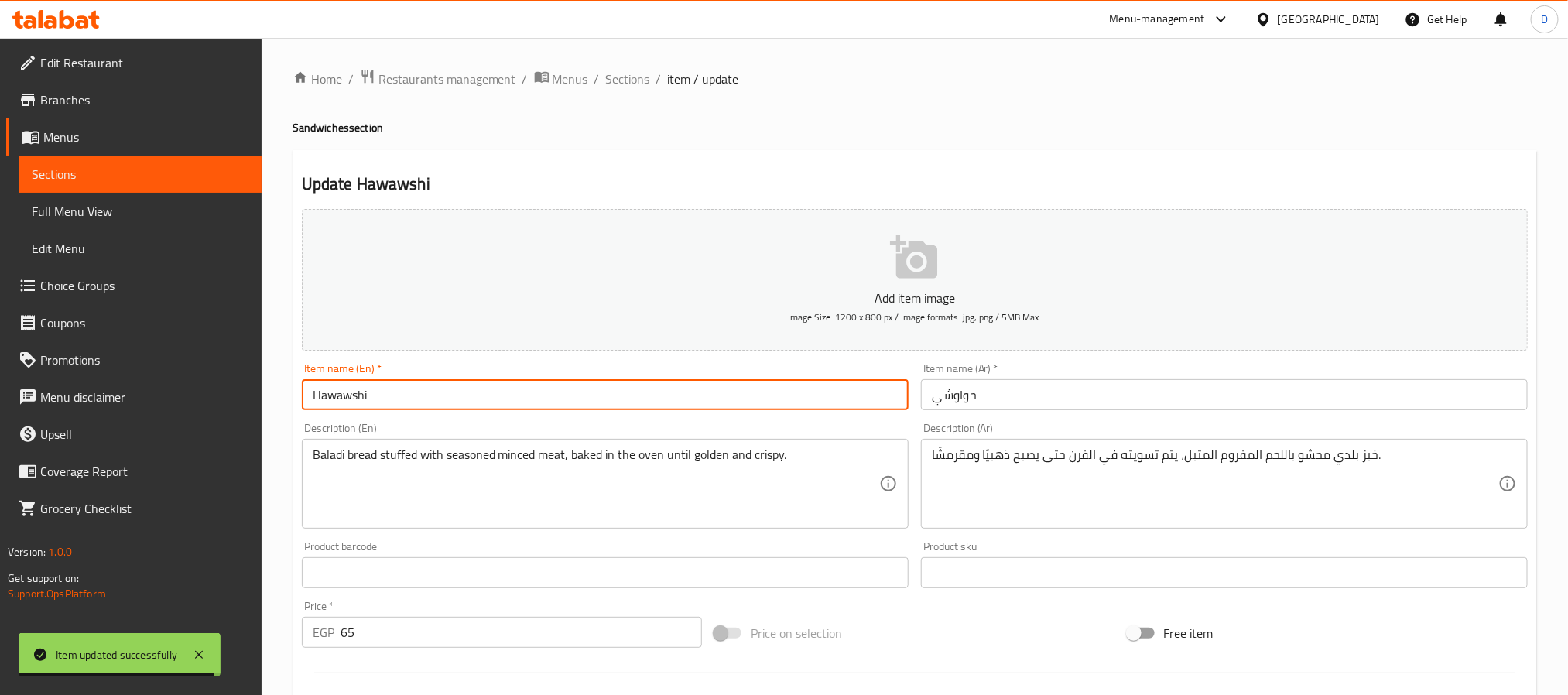
click at [486, 400] on input "Hawawshi" at bounding box center [605, 394] width 607 height 31
type input "Hawawshi small"
click at [1168, 388] on input "حواوشي" at bounding box center [1225, 394] width 607 height 31
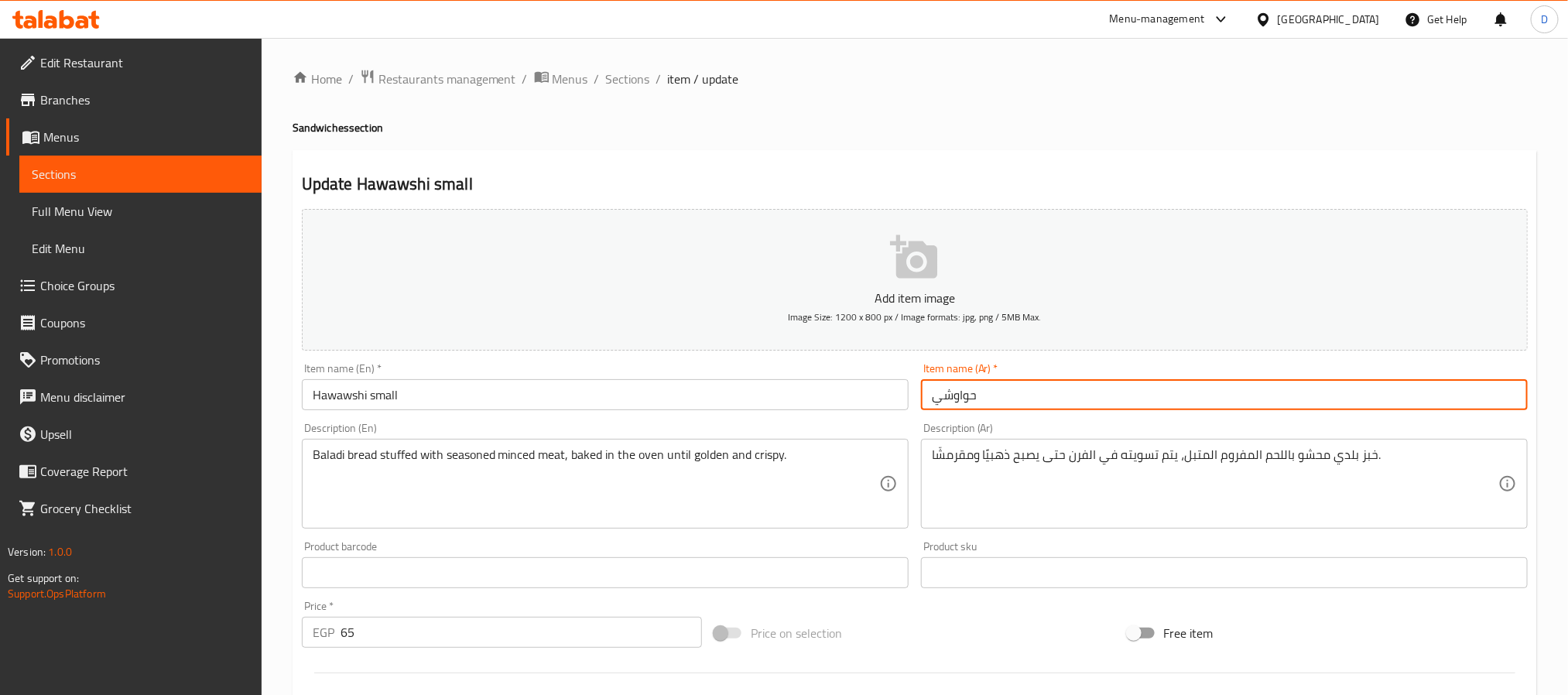
paste input "صغير"
click at [959, 402] on input "حواوشيصغير" at bounding box center [1225, 394] width 607 height 31
type input "حواوشي صغير"
click at [621, 74] on span "Sections" at bounding box center [627, 79] width 44 height 19
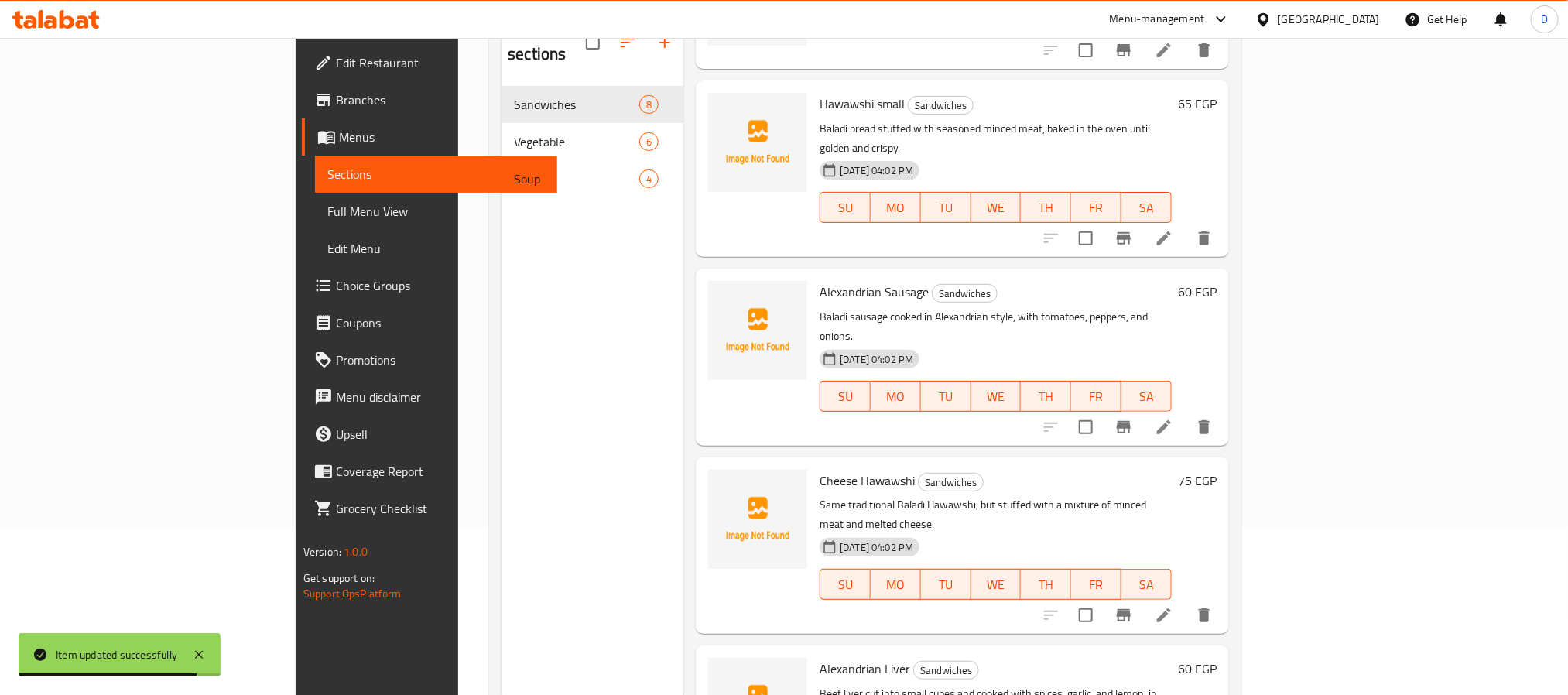
scroll to position [217, 0]
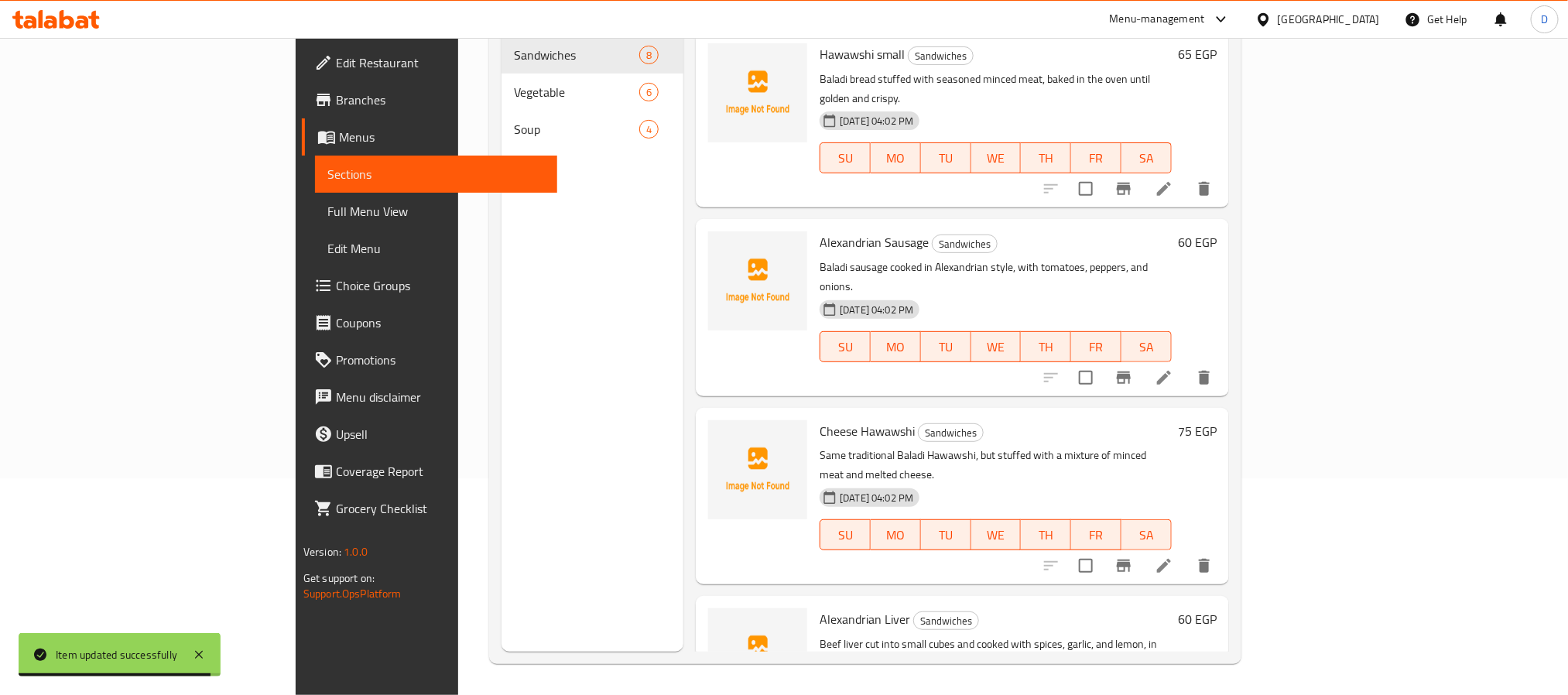
click at [1186, 552] on li at bounding box center [1164, 566] width 44 height 28
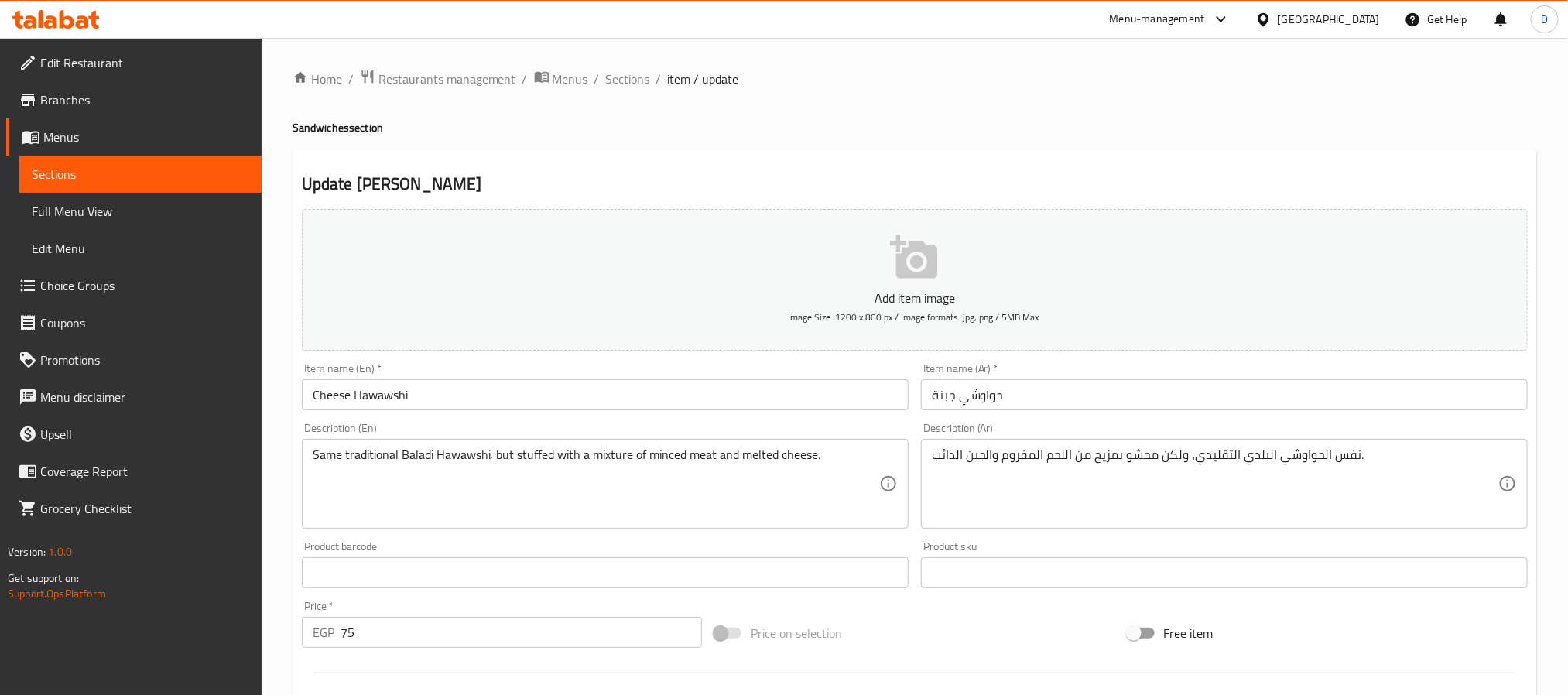
click at [1115, 390] on input "حواوشي جبنة" at bounding box center [1225, 394] width 607 height 31
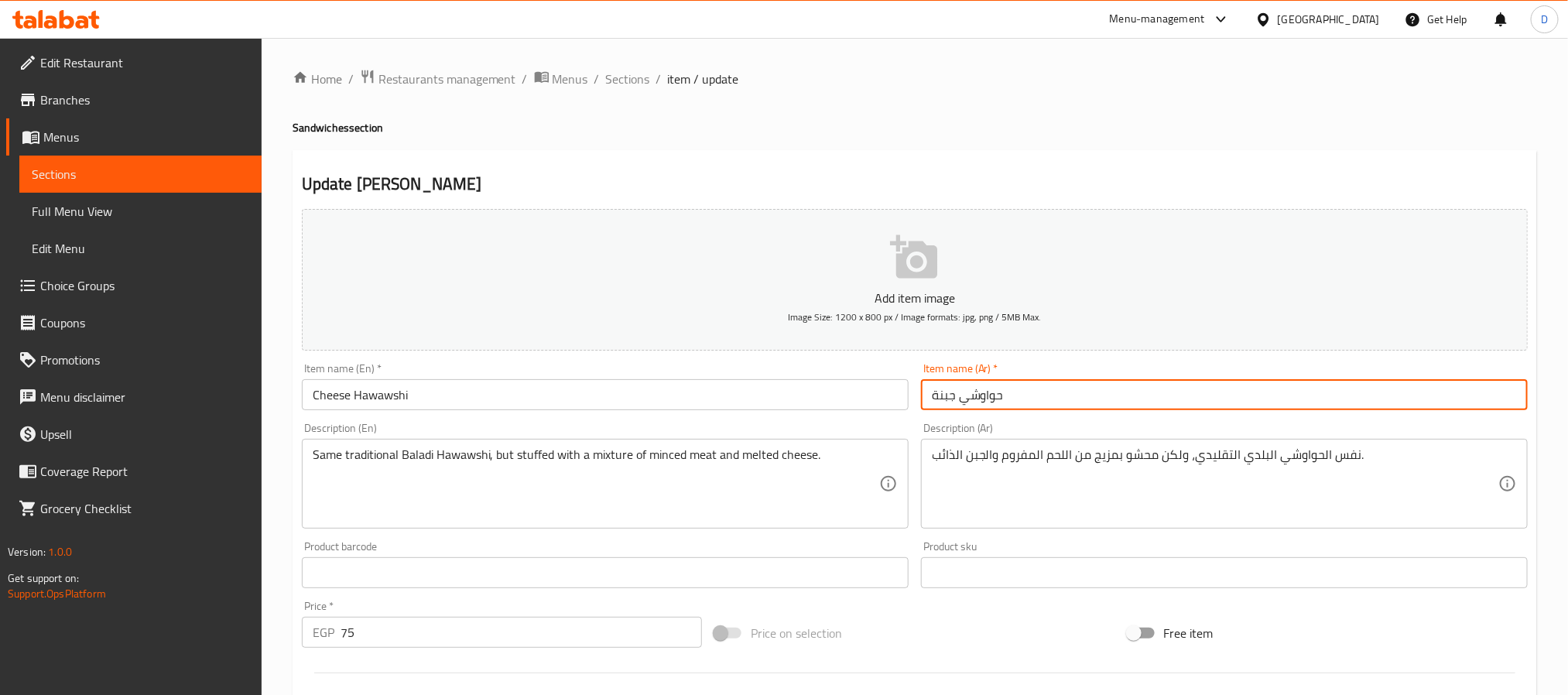
paste input "صغير"
type input "حواوشي جبنة صغير"
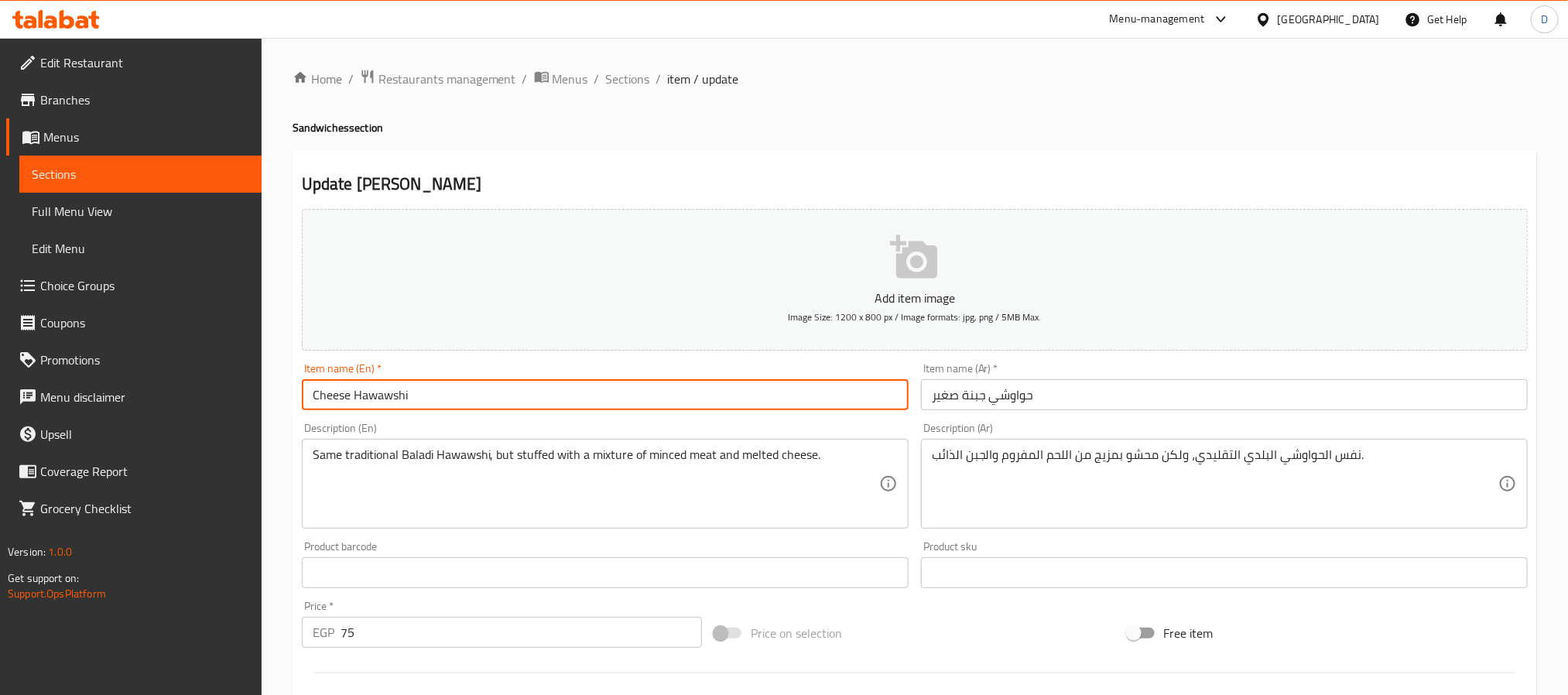
click at [704, 393] on input "Cheese Hawawshi" at bounding box center [605, 394] width 607 height 31
type input "Cheese Hawawshi small"
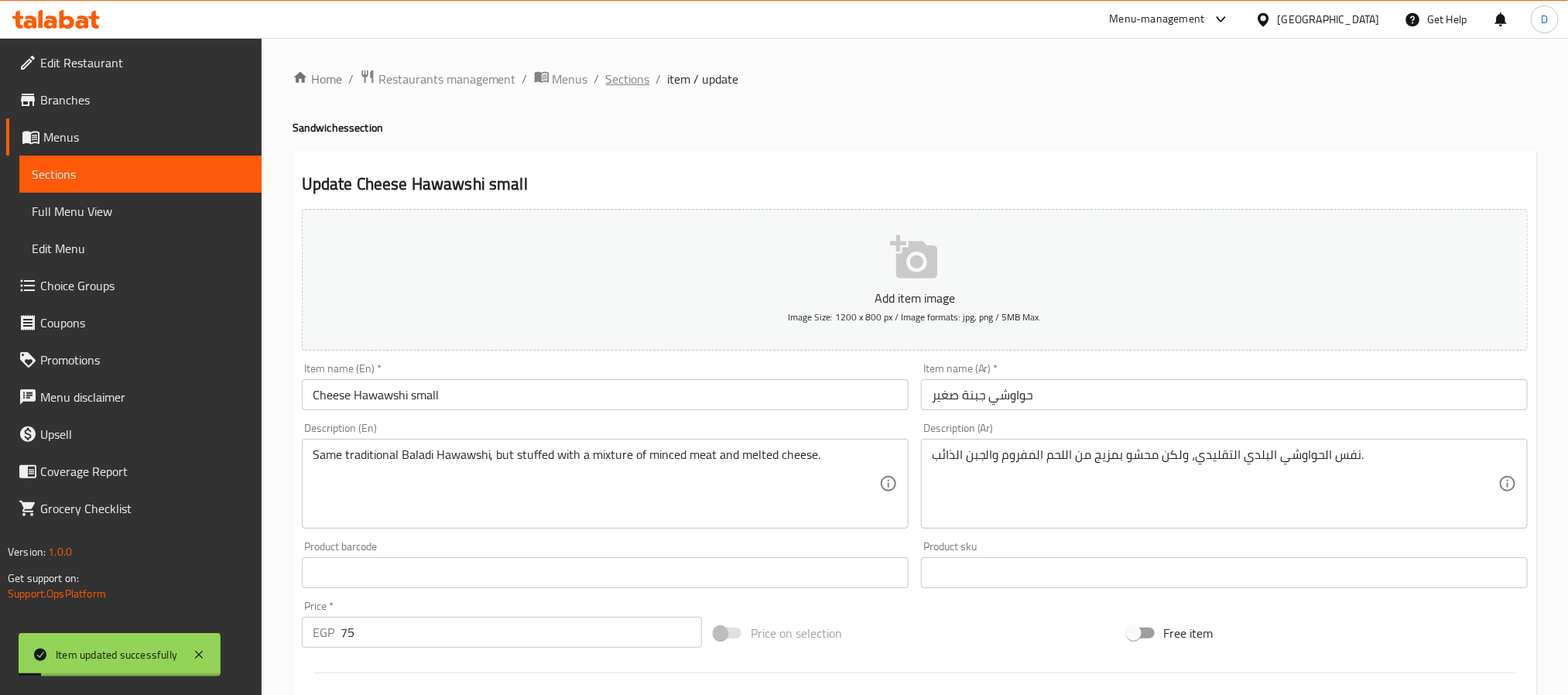
click at [618, 80] on span "Sections" at bounding box center [627, 79] width 44 height 19
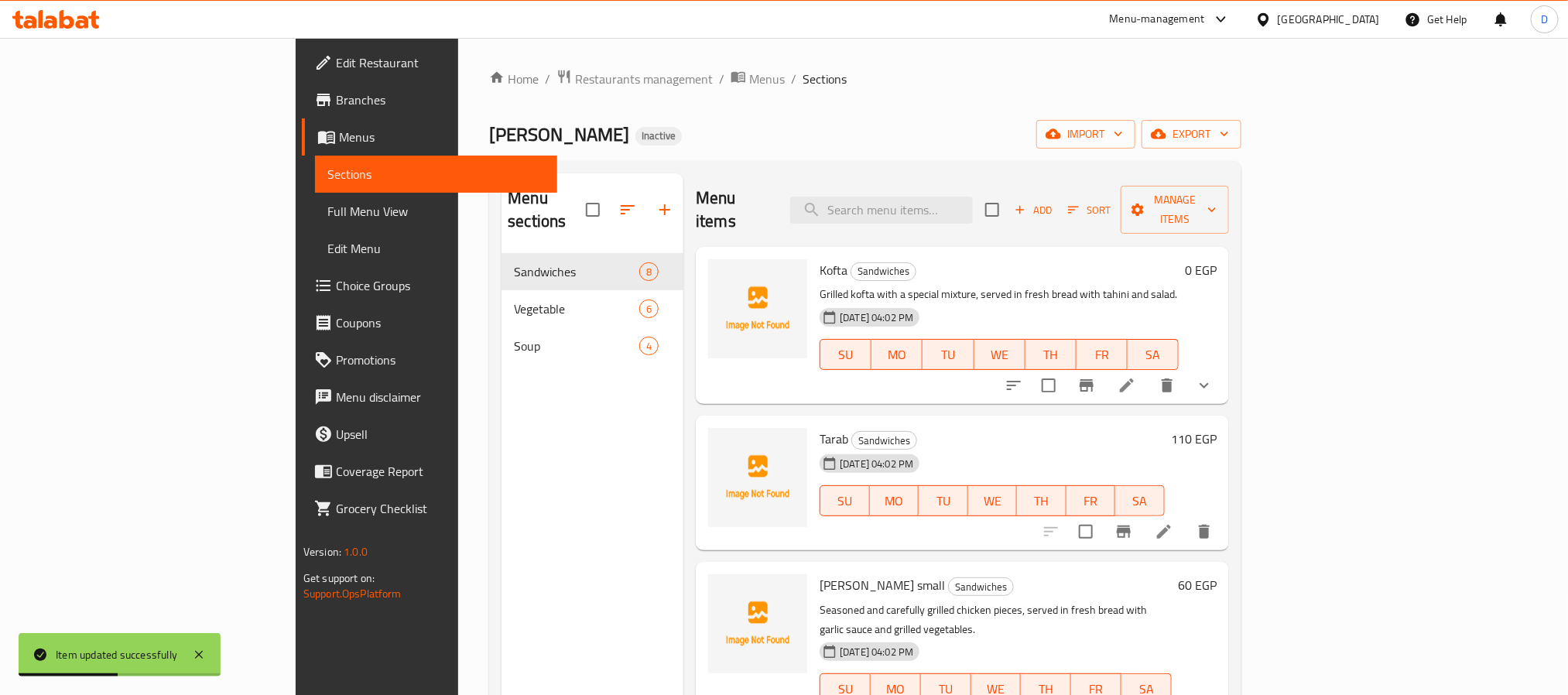
click at [1241, 99] on div "Home / Restaurants management / Menus / Sections Mashawy W Mahashy Inactive imp…" at bounding box center [865, 474] width 752 height 811
click at [1241, 120] on button "export" at bounding box center [1191, 134] width 100 height 29
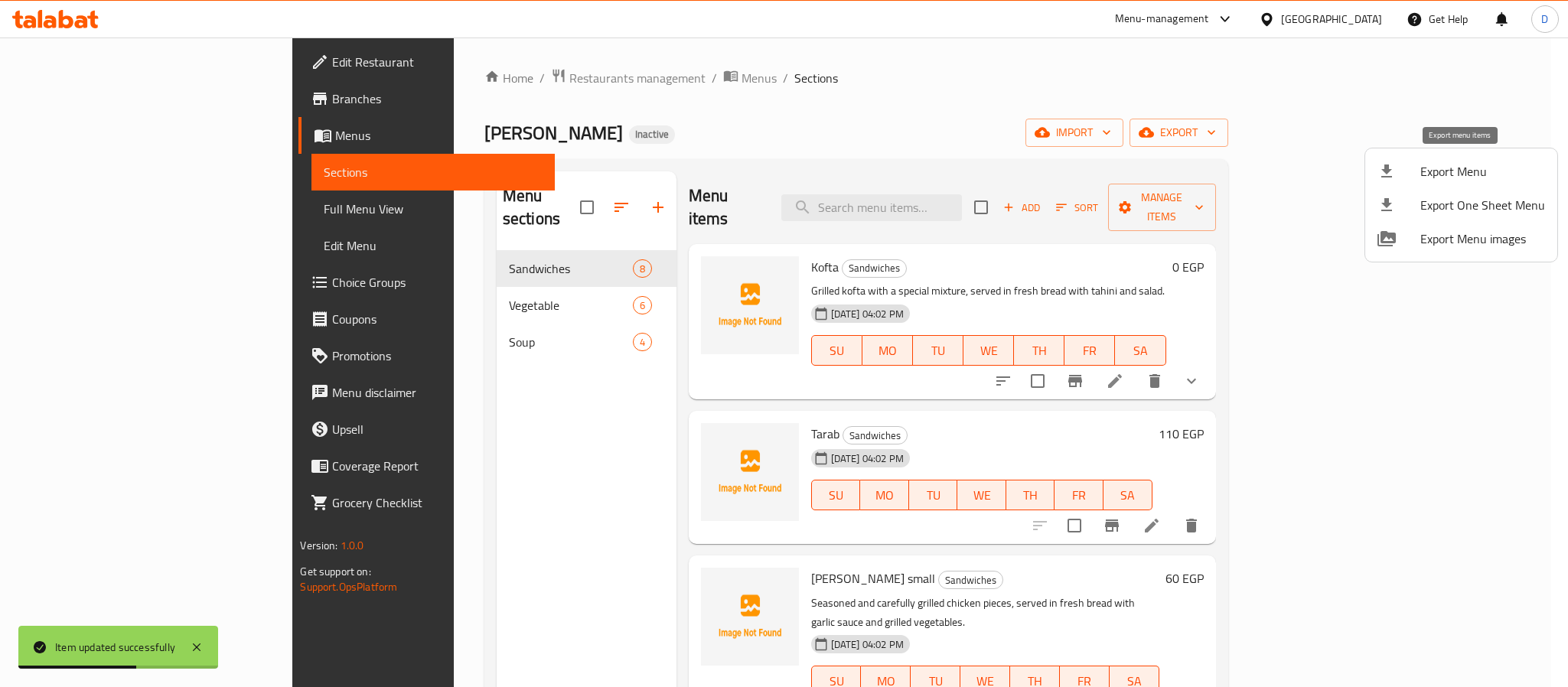
click at [1433, 170] on span "Export Menu" at bounding box center [1483, 171] width 125 height 18
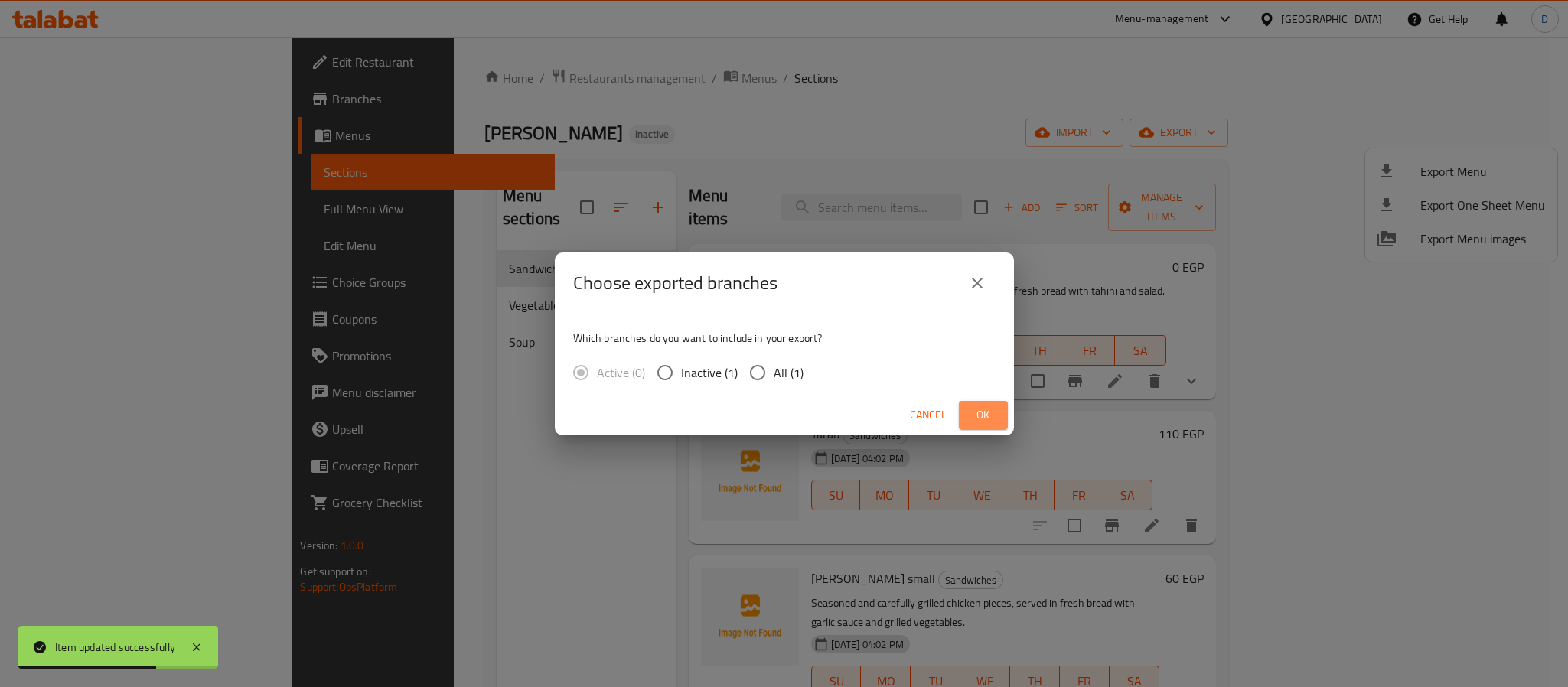
click at [1006, 404] on button "Ok" at bounding box center [983, 415] width 49 height 29
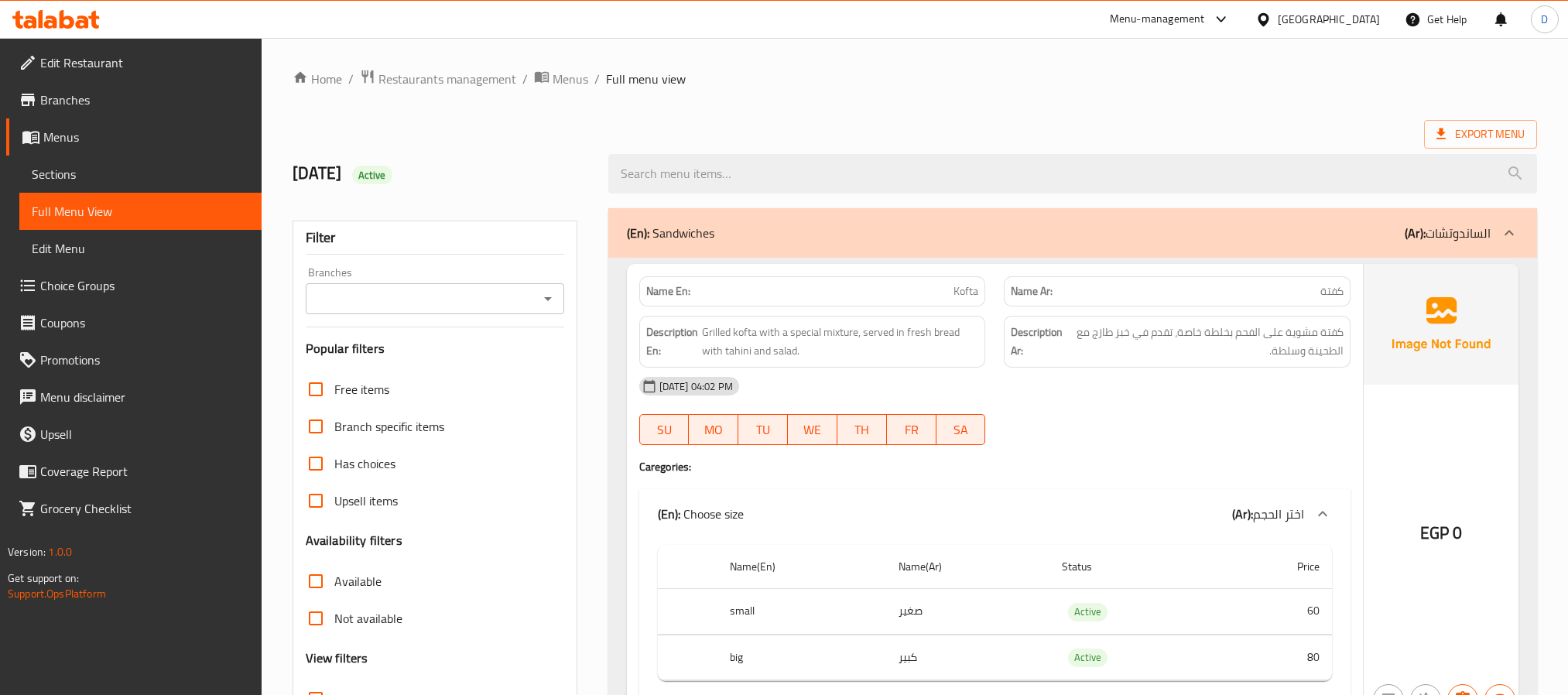
scroll to position [3738, 0]
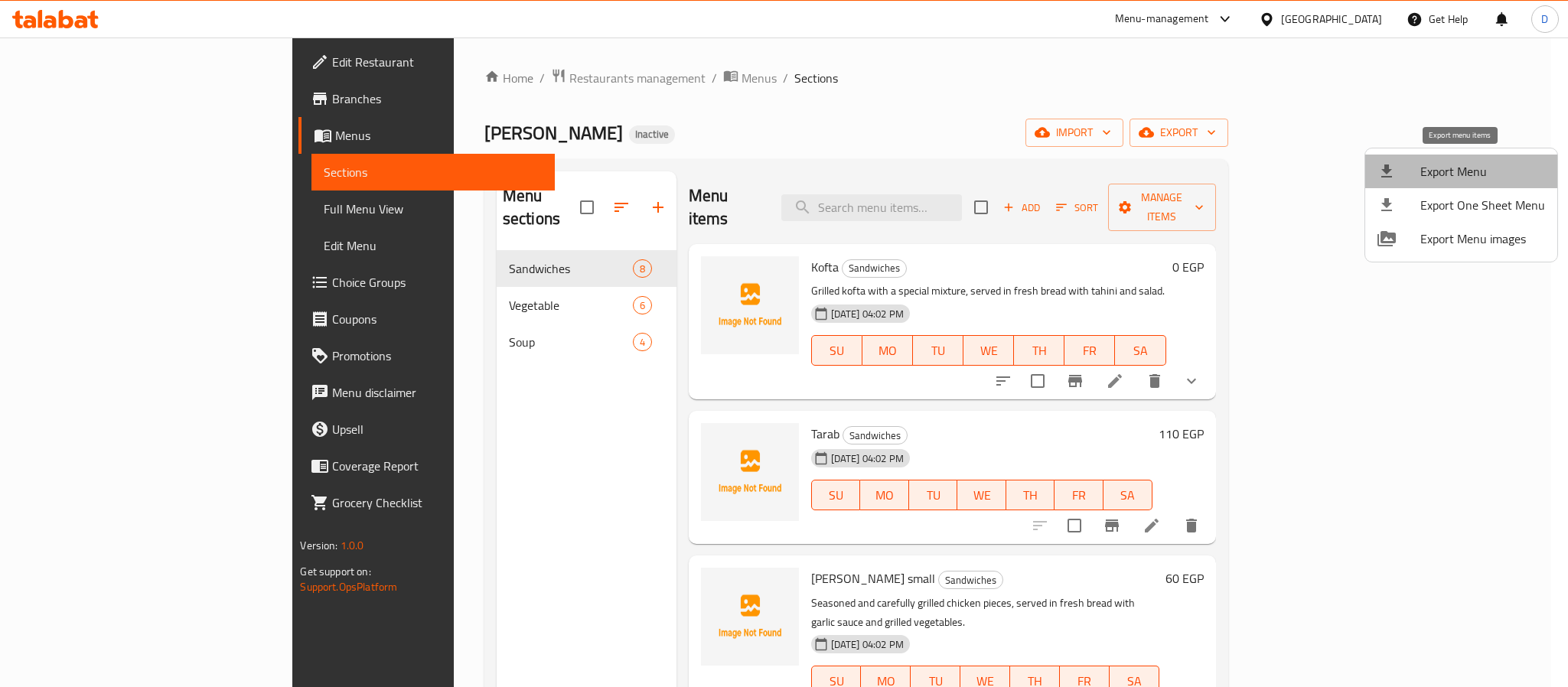
click at [1465, 163] on span "Export Menu" at bounding box center [1483, 171] width 125 height 18
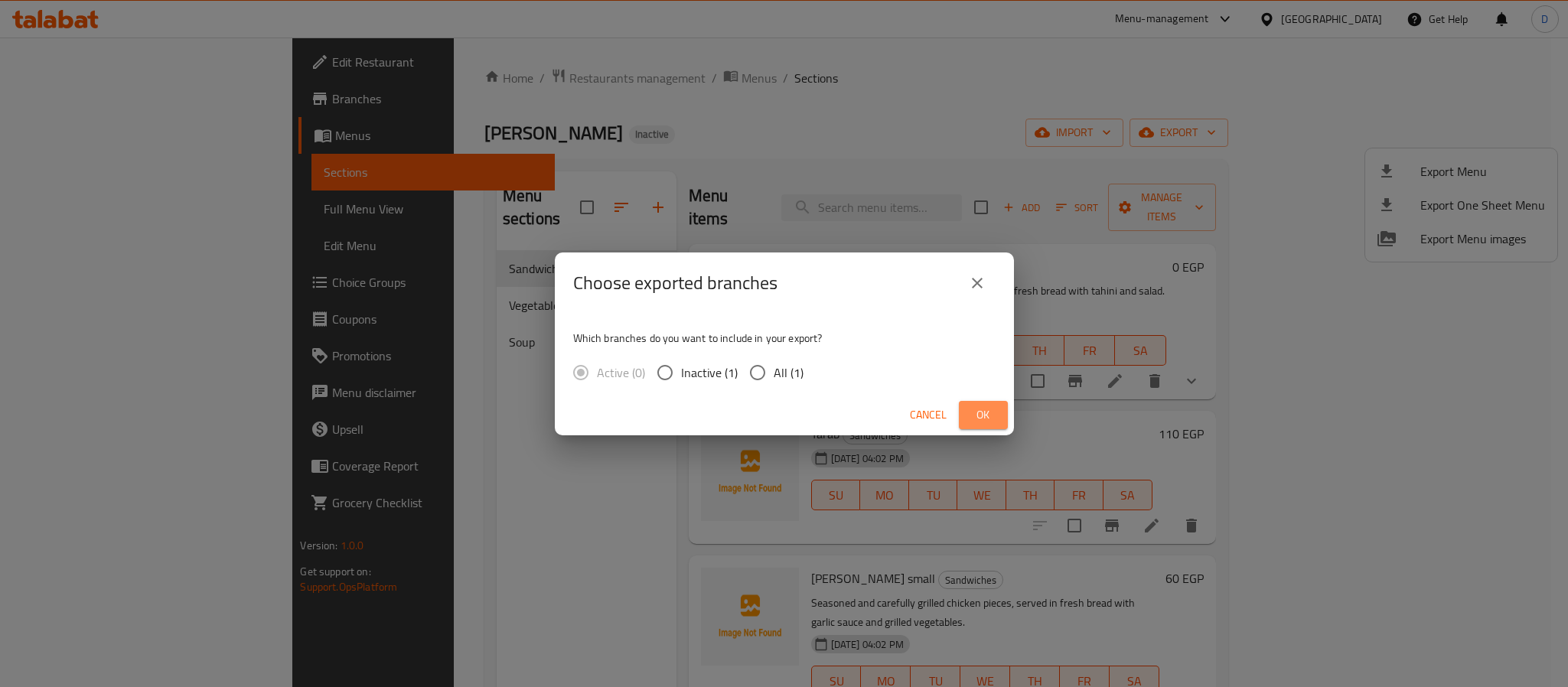
click at [992, 402] on button "Ok" at bounding box center [983, 415] width 49 height 29
